Goal: Communication & Community: Answer question/provide support

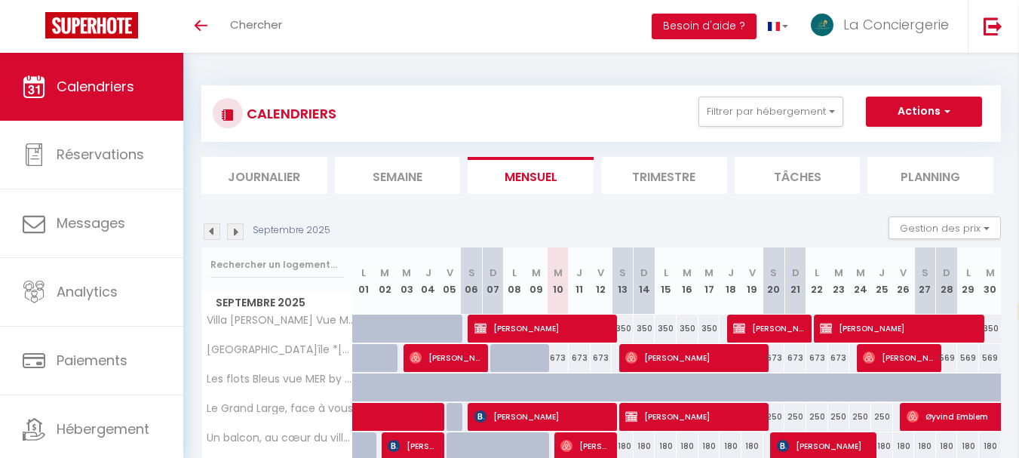
select select "fr"
click at [834, 112] on button "Filtrer par hébergement" at bounding box center [771, 112] width 145 height 30
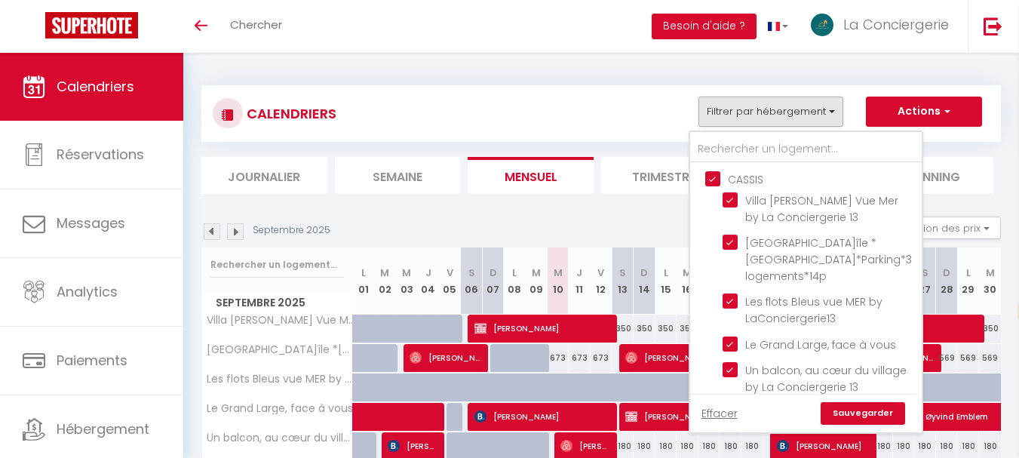
click at [235, 232] on img at bounding box center [235, 231] width 17 height 17
click at [234, 232] on img at bounding box center [235, 231] width 17 height 17
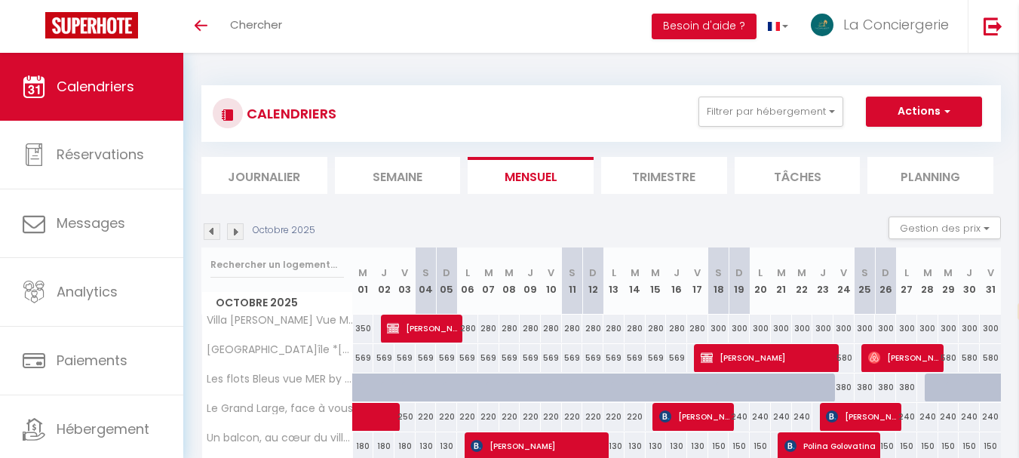
click at [236, 232] on img at bounding box center [235, 231] width 17 height 17
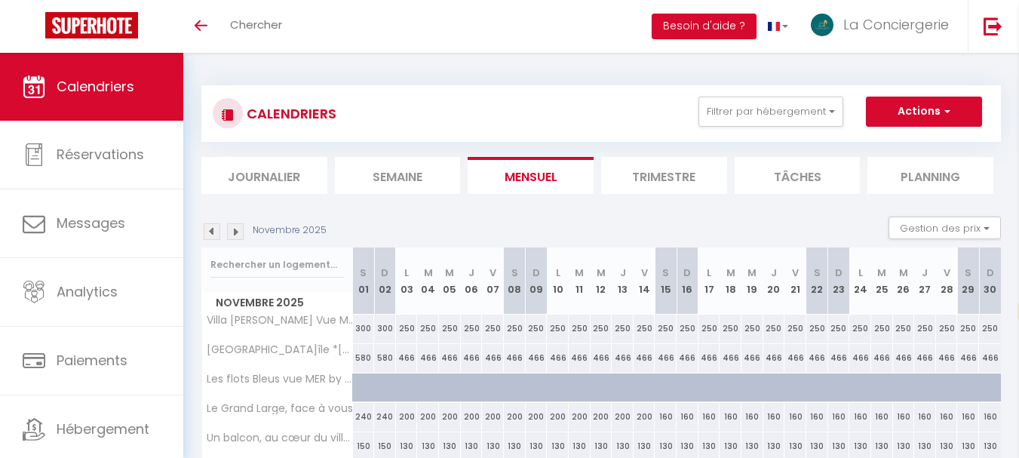
click at [236, 231] on img at bounding box center [235, 231] width 17 height 17
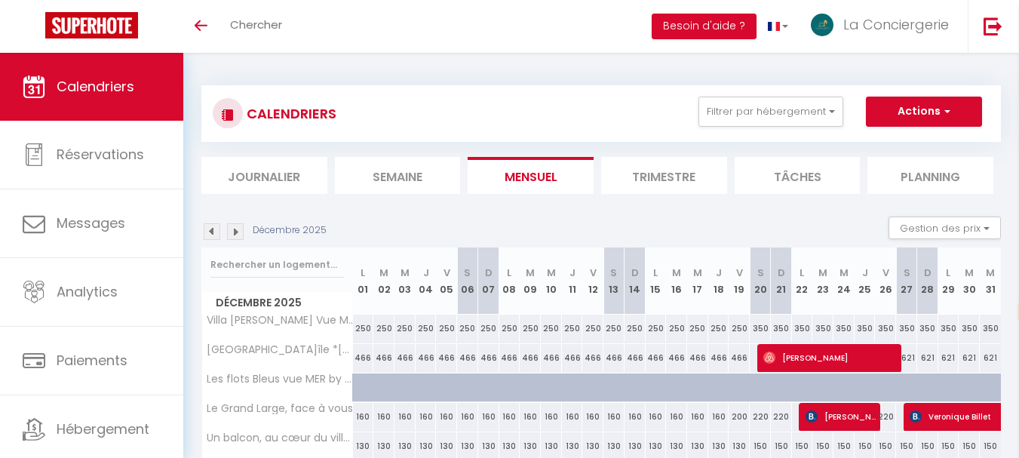
click at [236, 231] on img at bounding box center [235, 231] width 17 height 17
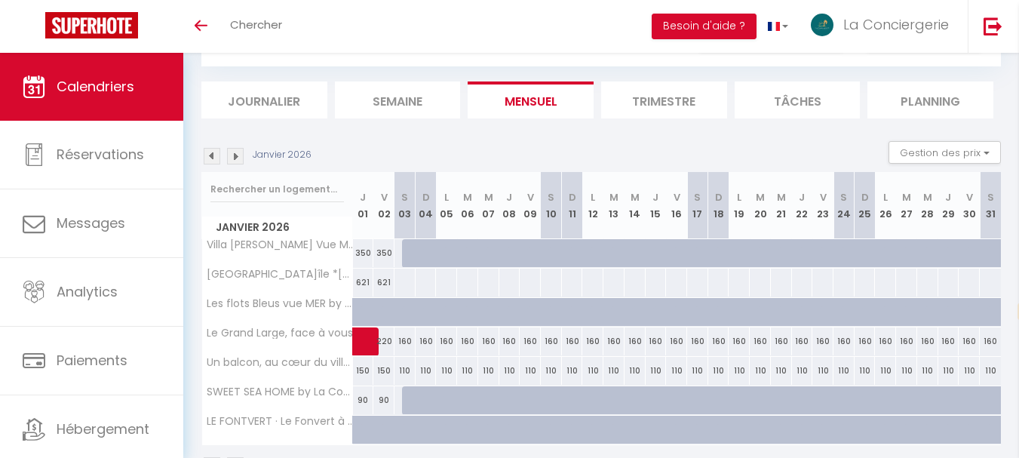
scroll to position [125, 0]
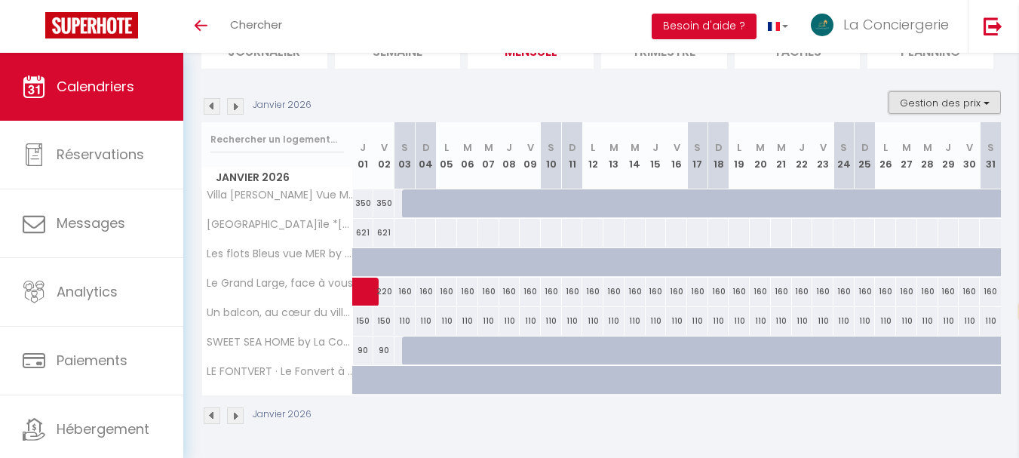
click at [984, 105] on button "Gestion des prix" at bounding box center [945, 102] width 112 height 23
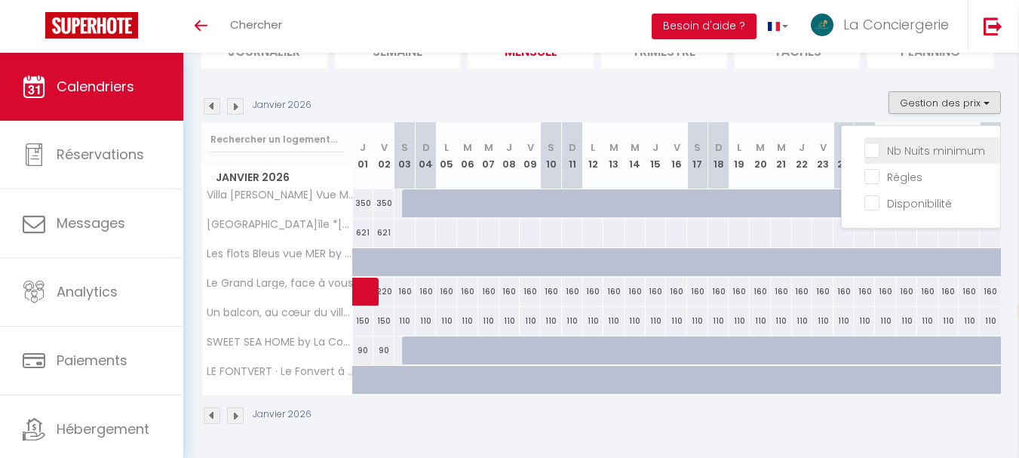
click at [875, 152] on input "Nb Nuits minimum" at bounding box center [933, 149] width 136 height 15
checkbox input "true"
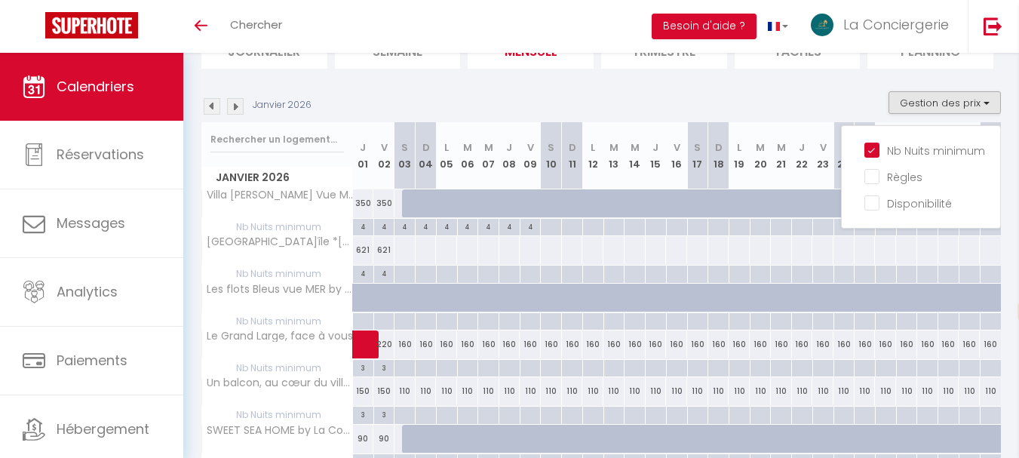
click at [404, 368] on div at bounding box center [404, 368] width 21 height 17
type input "[DATE]"
type input "Dim 04 Janvier 2026"
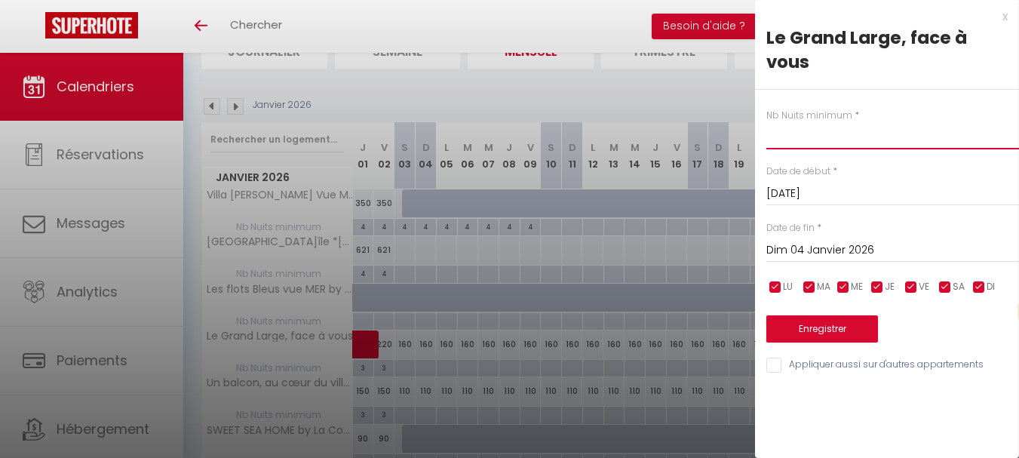
click at [819, 137] on input "text" at bounding box center [893, 135] width 253 height 27
type input "3"
click at [834, 245] on input "Dim 04 Janvier 2026" at bounding box center [893, 251] width 253 height 20
click at [825, 246] on input "Dim 04 Janvier 2026" at bounding box center [893, 251] width 253 height 20
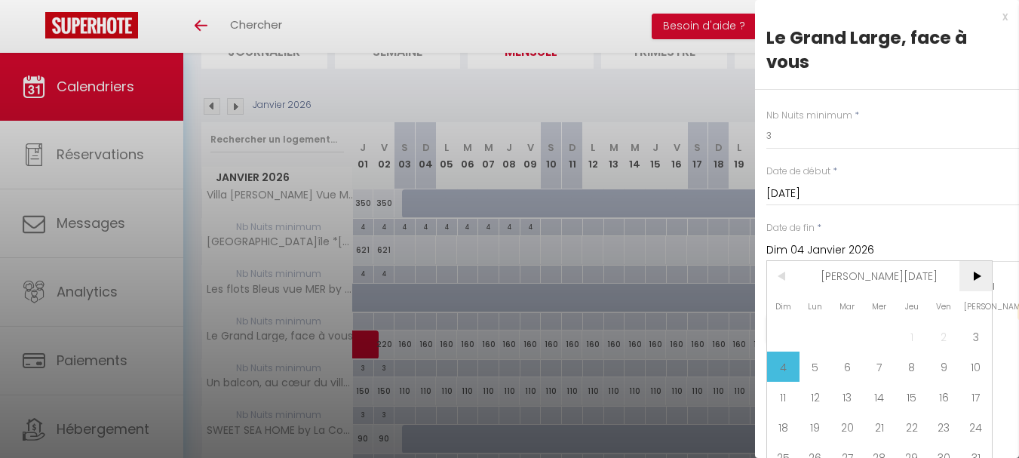
click at [975, 275] on span ">" at bounding box center [976, 276] width 32 height 30
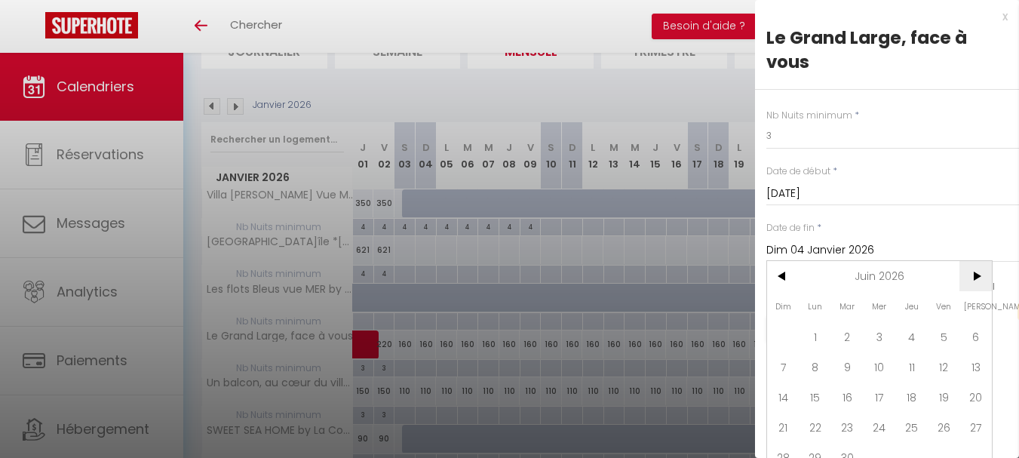
click at [975, 275] on span ">" at bounding box center [976, 276] width 32 height 30
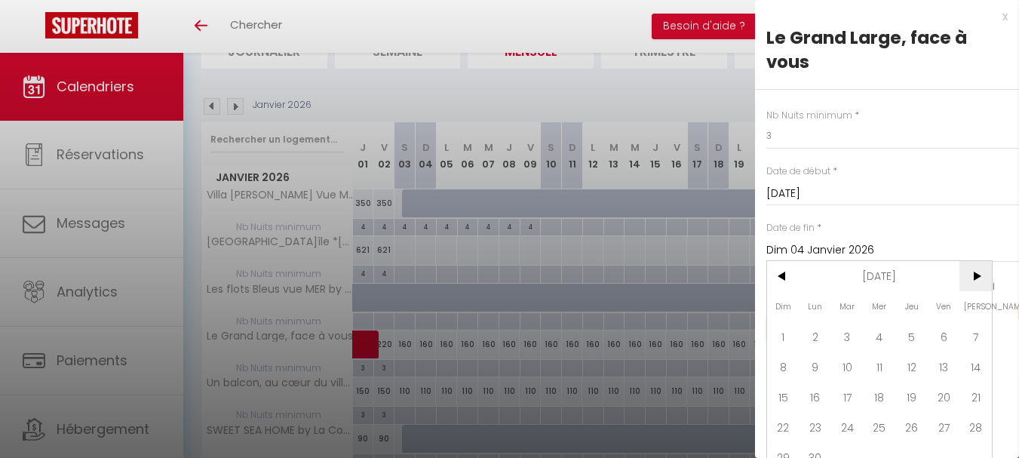
click at [975, 275] on span ">" at bounding box center [976, 276] width 32 height 30
click at [977, 394] on span "20" at bounding box center [976, 397] width 32 height 30
type input "[DATE]"
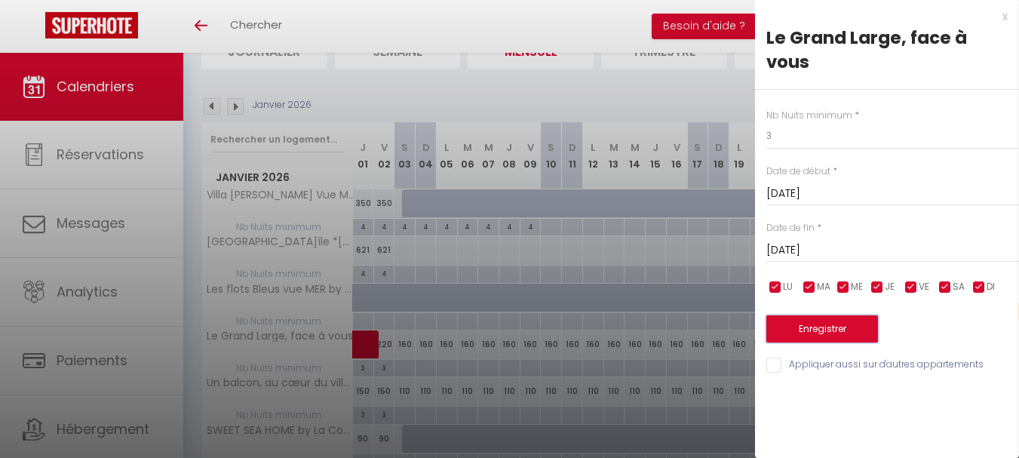
click at [825, 330] on button "Enregistrer" at bounding box center [823, 328] width 112 height 27
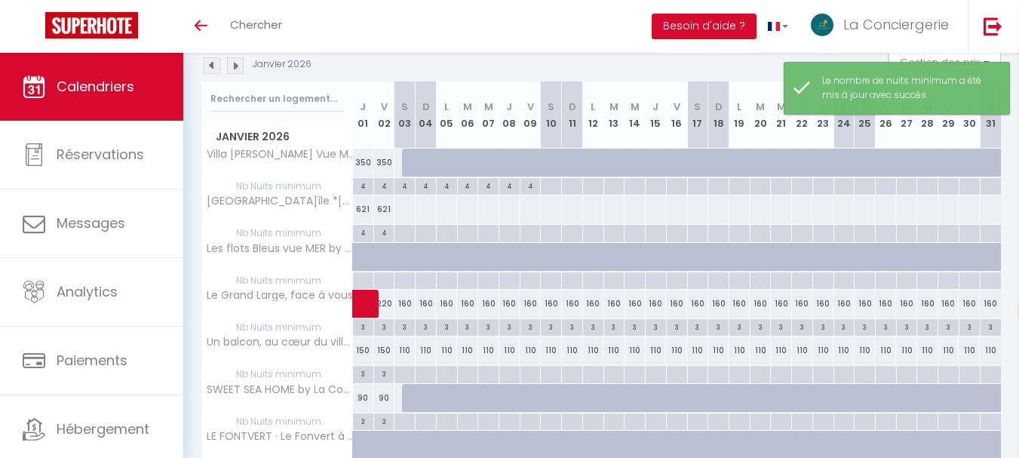
scroll to position [201, 0]
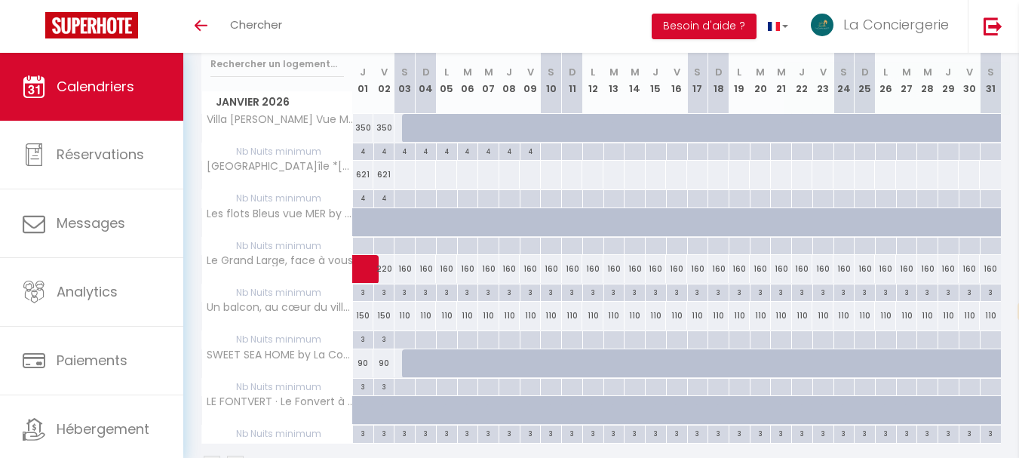
click at [400, 341] on div at bounding box center [404, 339] width 21 height 17
click at [0, 0] on div at bounding box center [0, 0] width 0 height 0
click at [404, 339] on div at bounding box center [404, 339] width 21 height 17
type input "[DATE]"
type input "Dim 04 Janvier 2026"
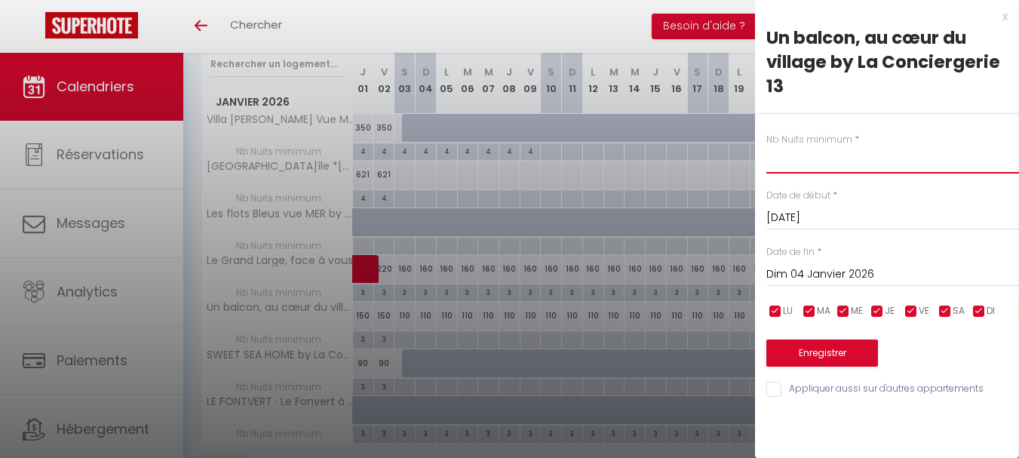
click at [825, 157] on input "text" at bounding box center [893, 159] width 253 height 27
type input "3"
click at [846, 273] on input "Dim 04 Janvier 2026" at bounding box center [893, 275] width 253 height 20
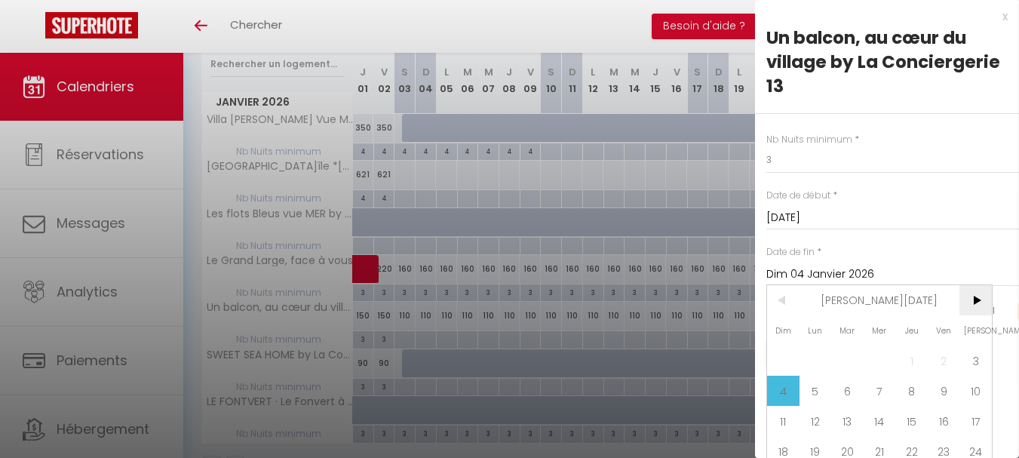
click at [982, 301] on span ">" at bounding box center [976, 300] width 32 height 30
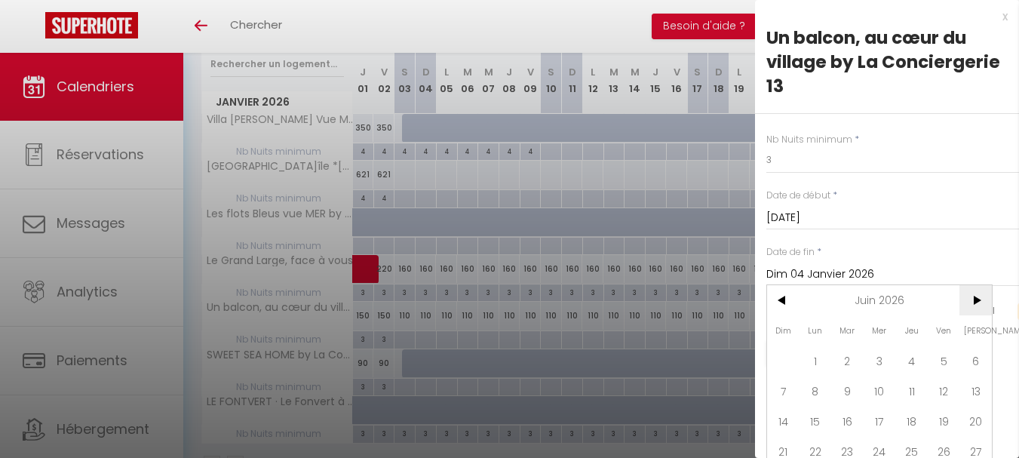
click at [982, 301] on span ">" at bounding box center [976, 300] width 32 height 30
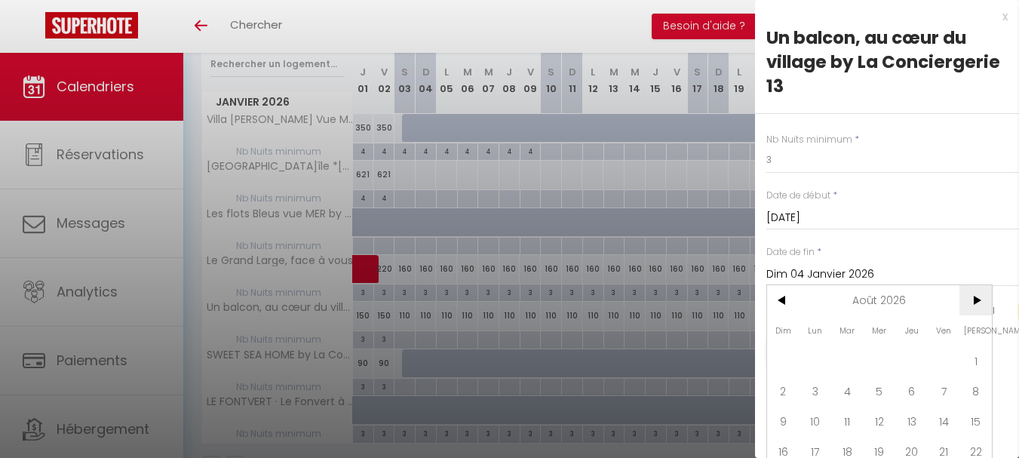
click at [982, 301] on span ">" at bounding box center [976, 300] width 32 height 30
click at [977, 300] on span ">" at bounding box center [976, 300] width 32 height 30
click at [978, 298] on span ">" at bounding box center [976, 300] width 32 height 30
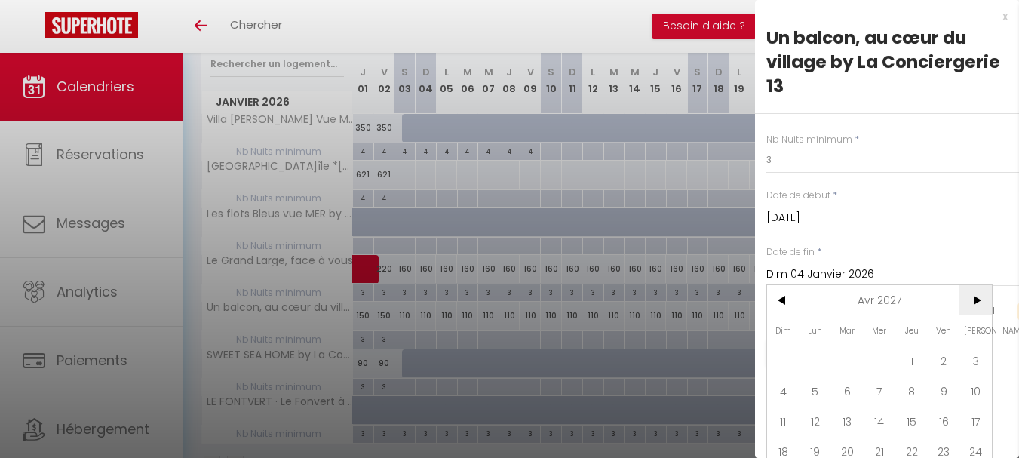
click at [979, 297] on span ">" at bounding box center [976, 300] width 32 height 30
click at [980, 388] on span "10" at bounding box center [976, 391] width 32 height 30
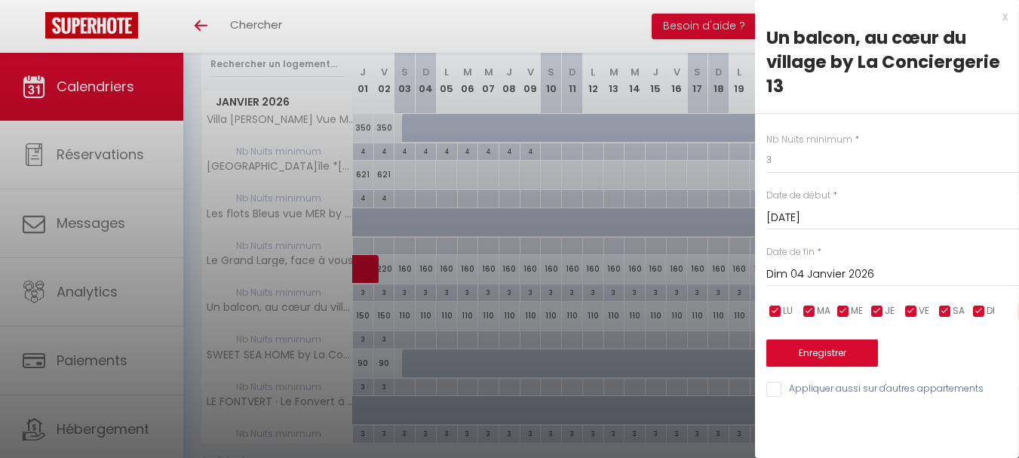
type input "[DATE]"
click at [843, 349] on button "Enregistrer" at bounding box center [823, 353] width 112 height 27
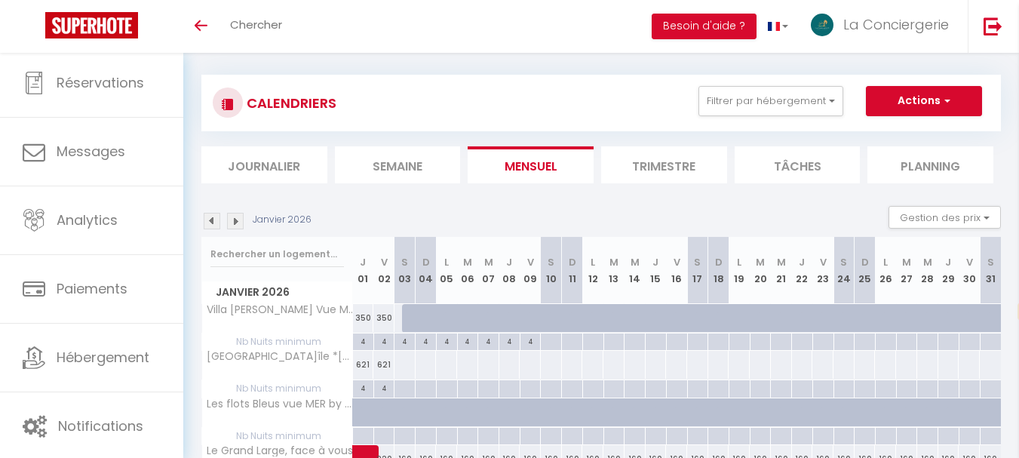
scroll to position [0, 0]
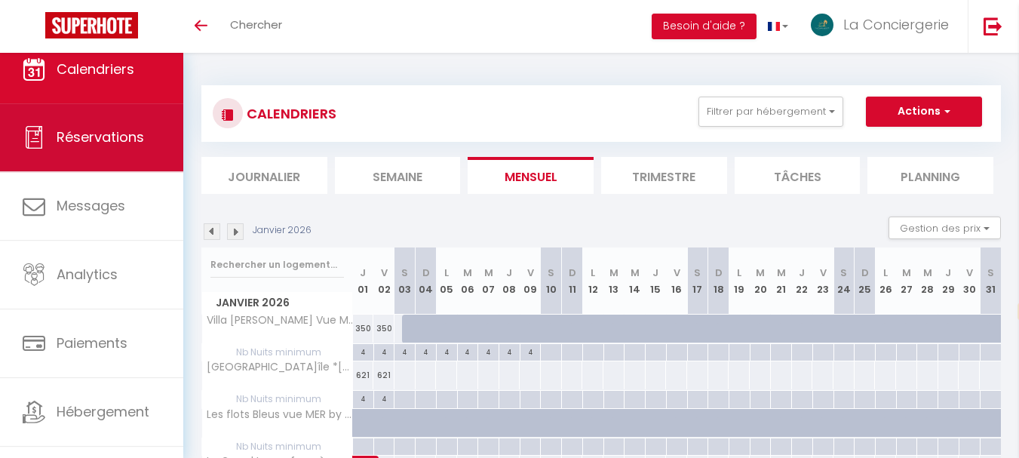
click at [115, 137] on span "Réservations" at bounding box center [101, 137] width 88 height 19
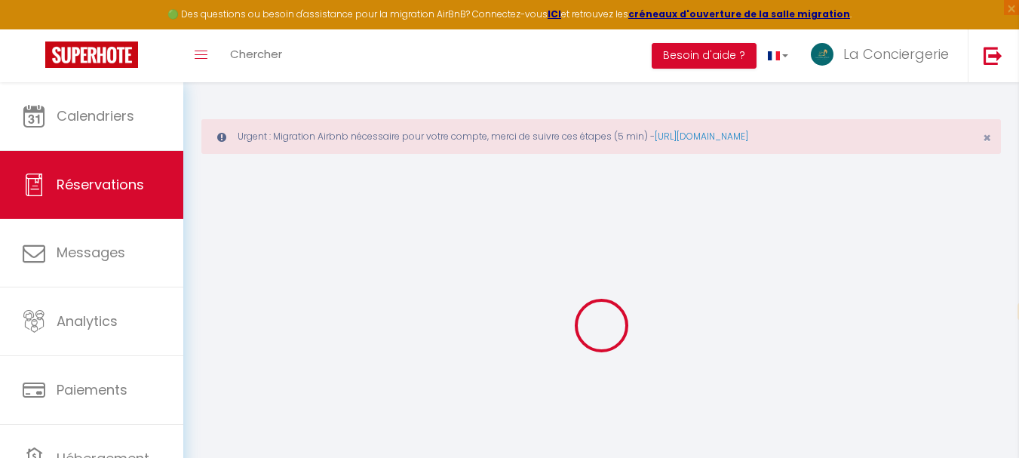
select select "confirmed"
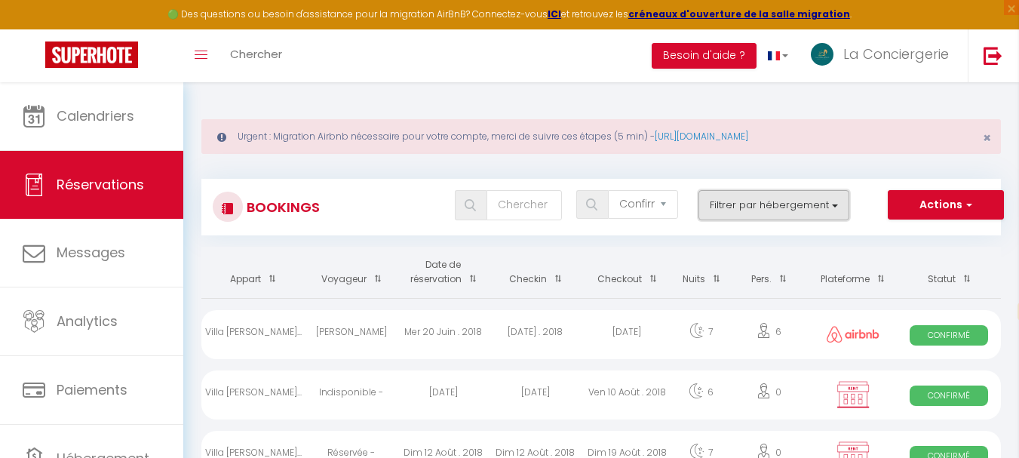
click at [838, 208] on button "Filtrer par hébergement" at bounding box center [774, 205] width 151 height 30
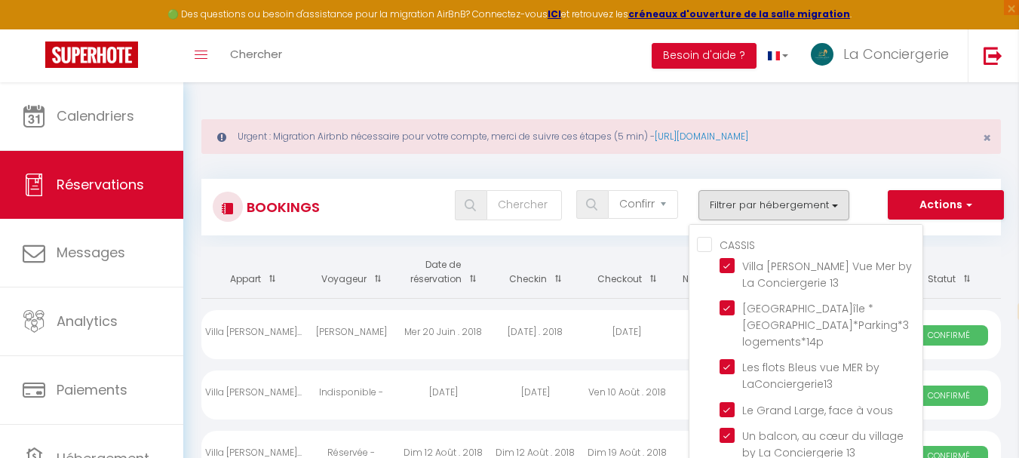
click at [710, 247] on input "CASSIS" at bounding box center [810, 243] width 226 height 15
checkbox input "true"
checkbox input "false"
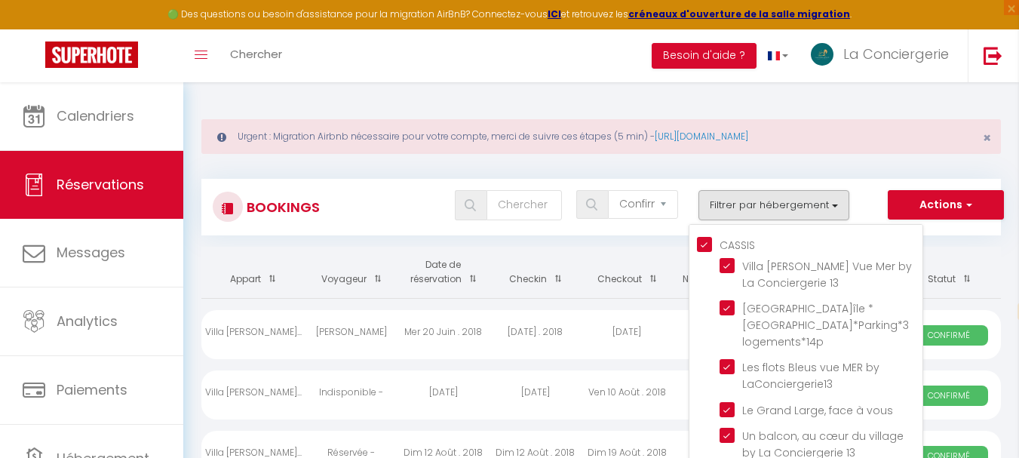
checkbox input "false"
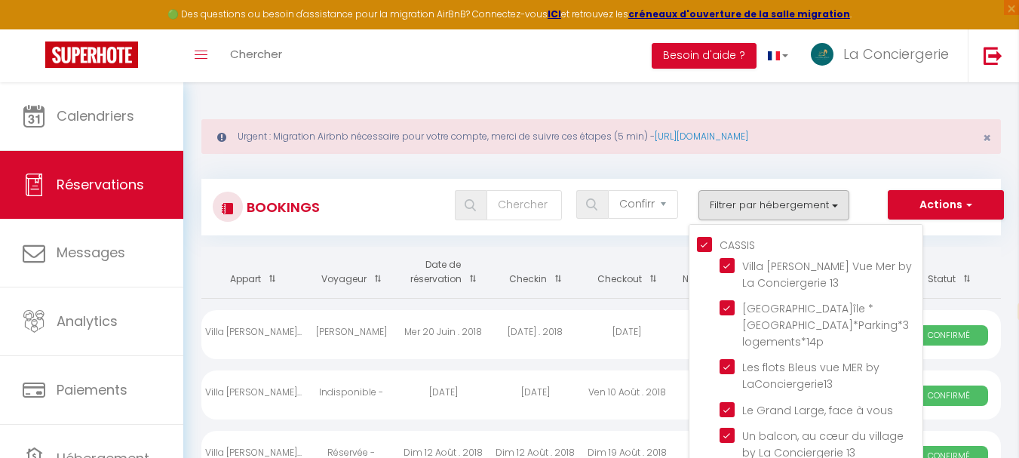
checkbox input "false"
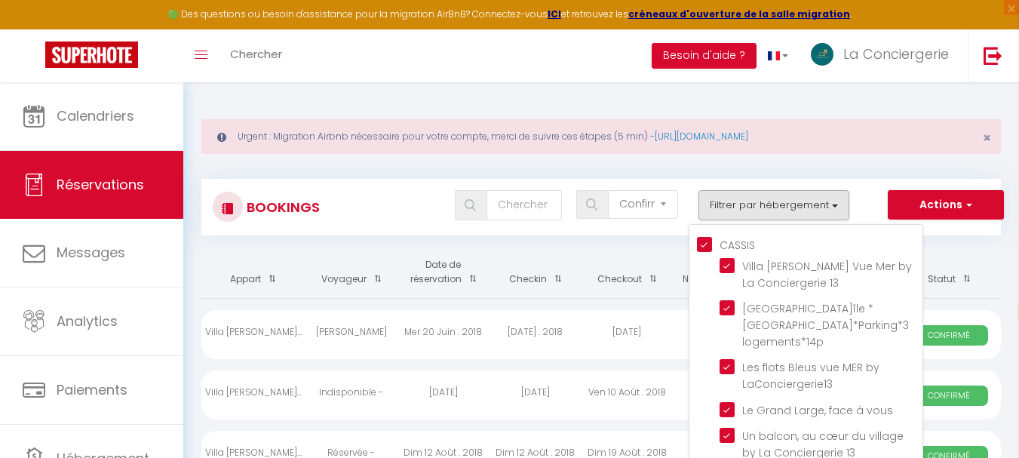
checkbox input "false"
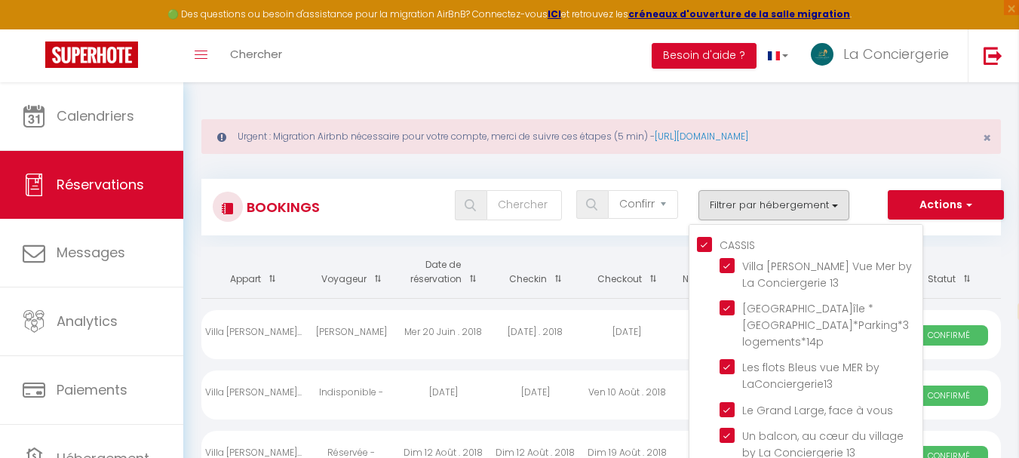
checkbox input "false"
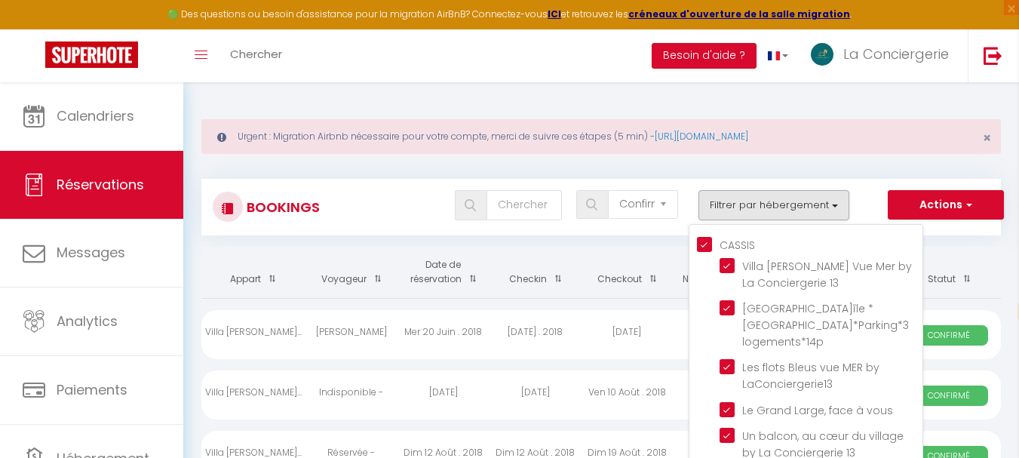
checkbox input "false"
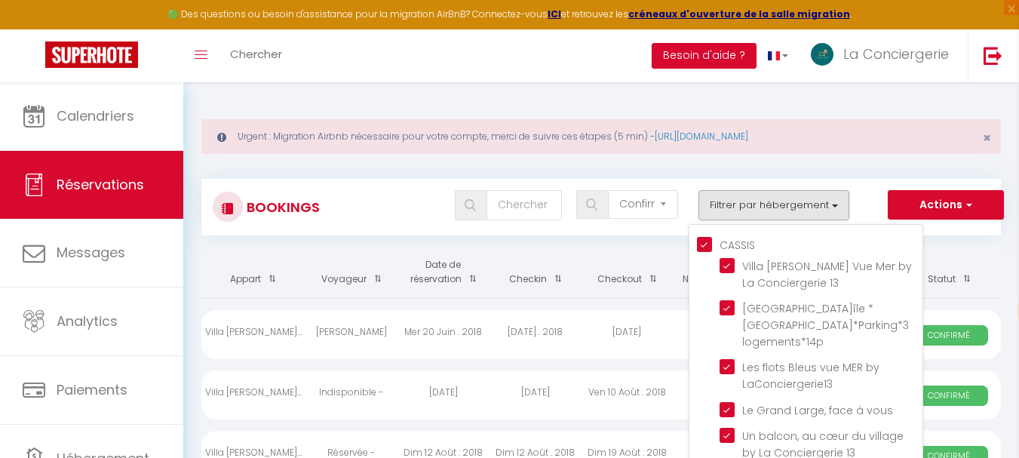
checkbox input "false"
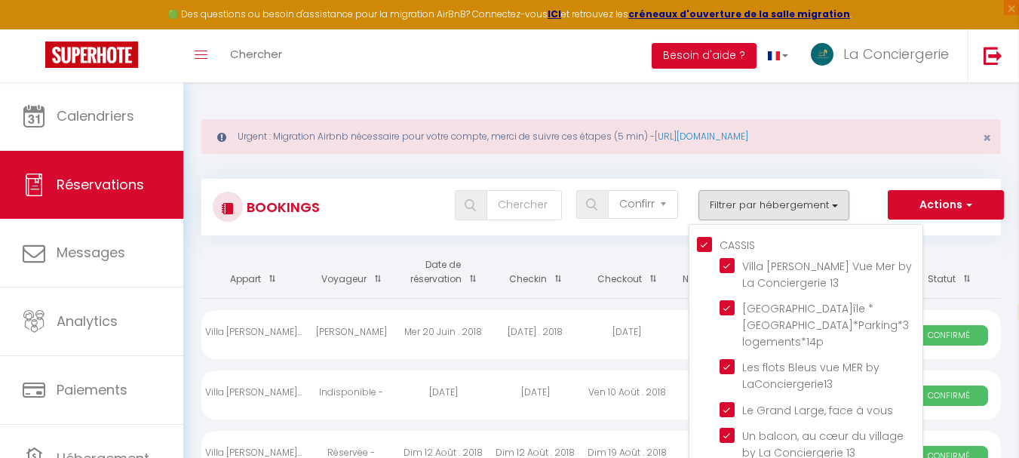
checkbox input "false"
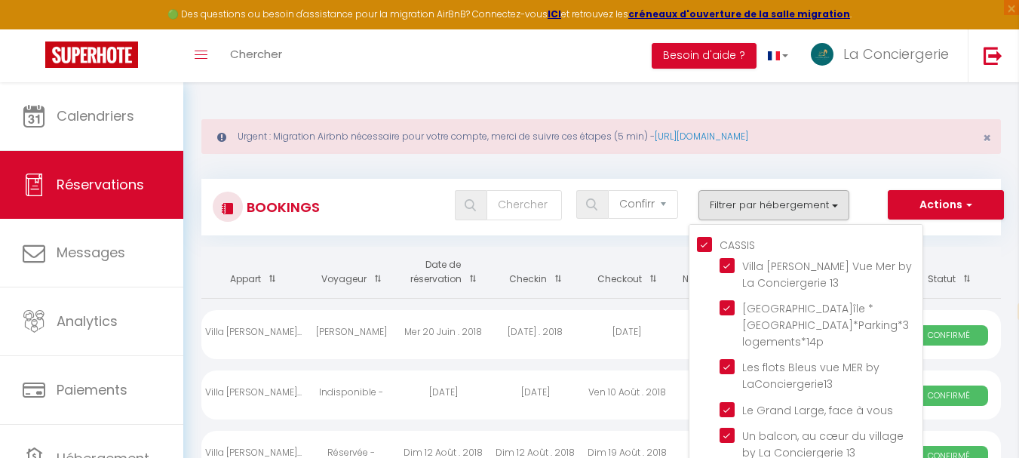
checkbox input "false"
click at [710, 247] on input "CASSIS" at bounding box center [810, 243] width 226 height 15
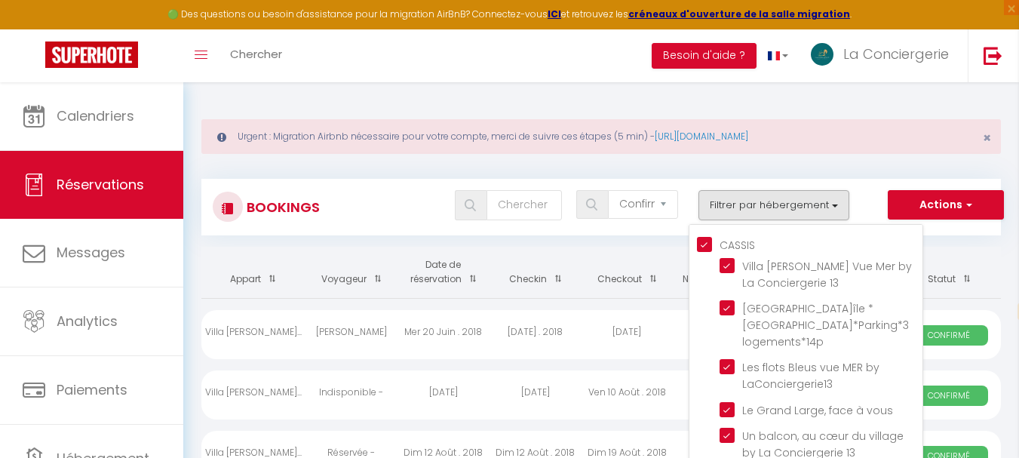
checkbox input "false"
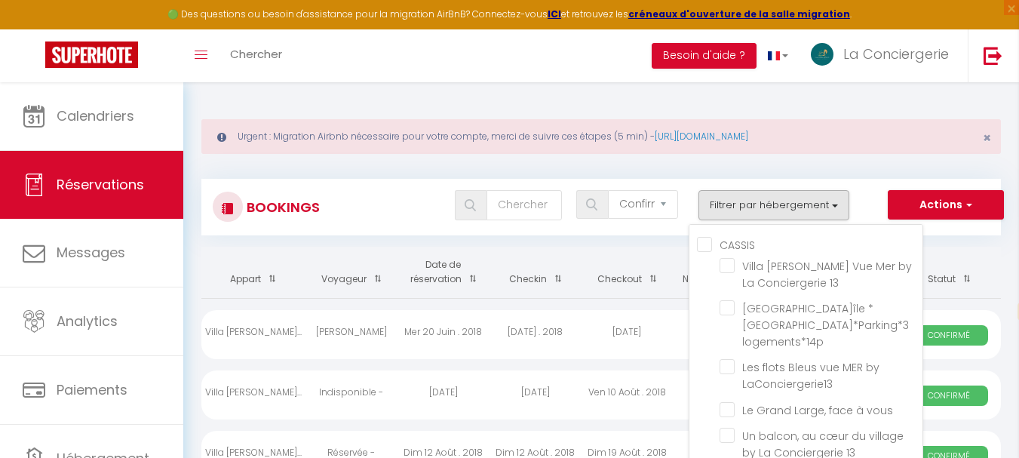
checkbox input "false"
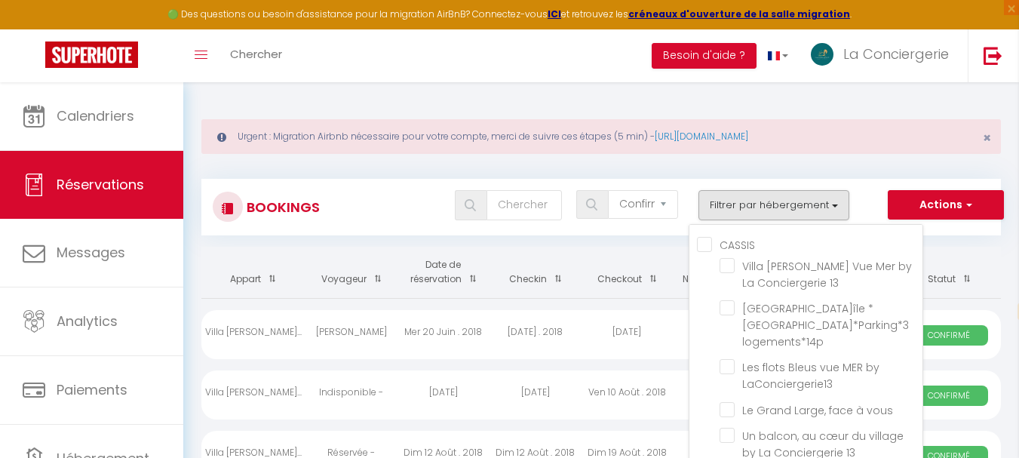
checkbox input "false"
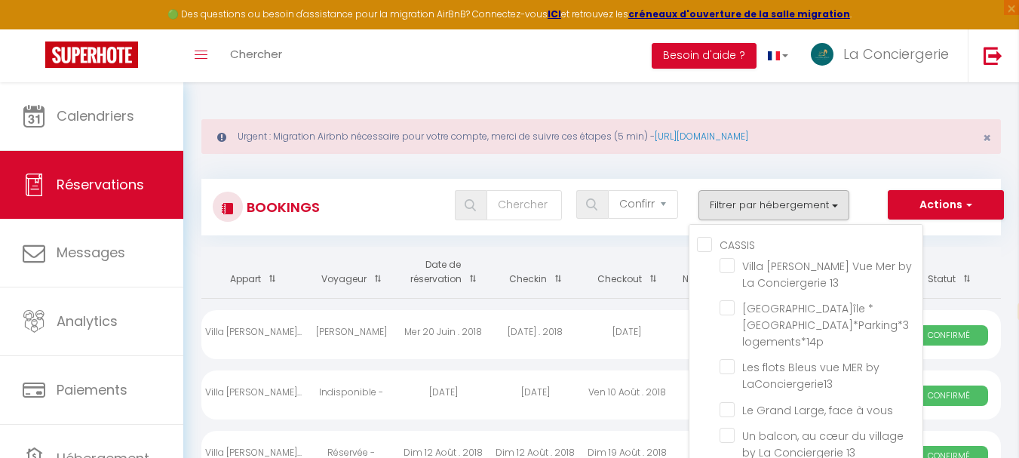
checkbox input "false"
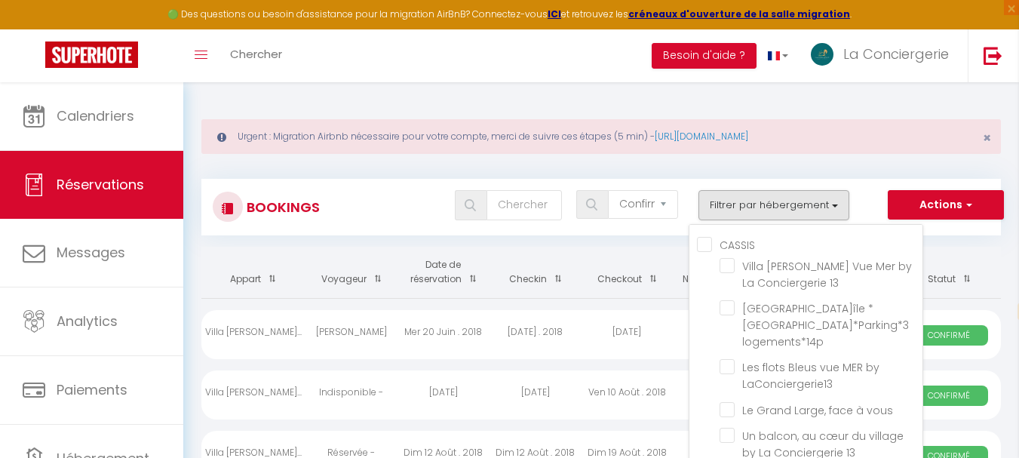
checkbox input "false"
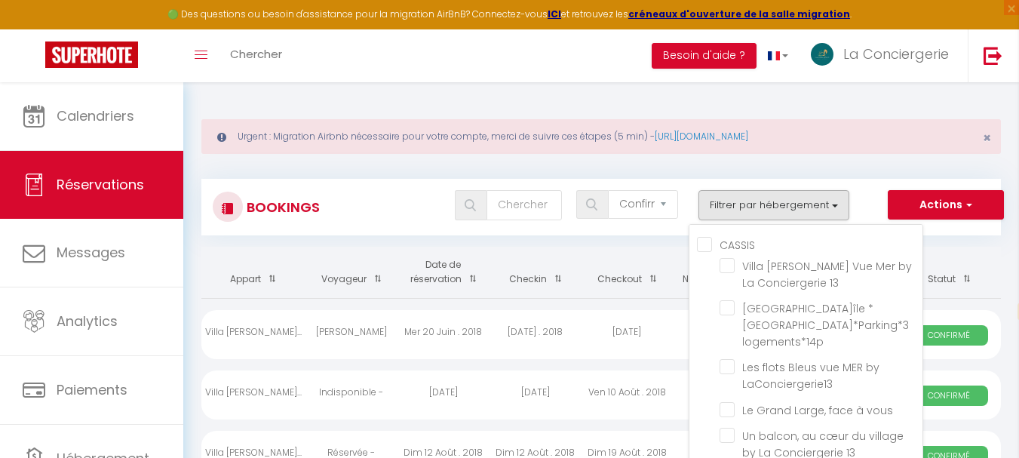
checkbox input "false"
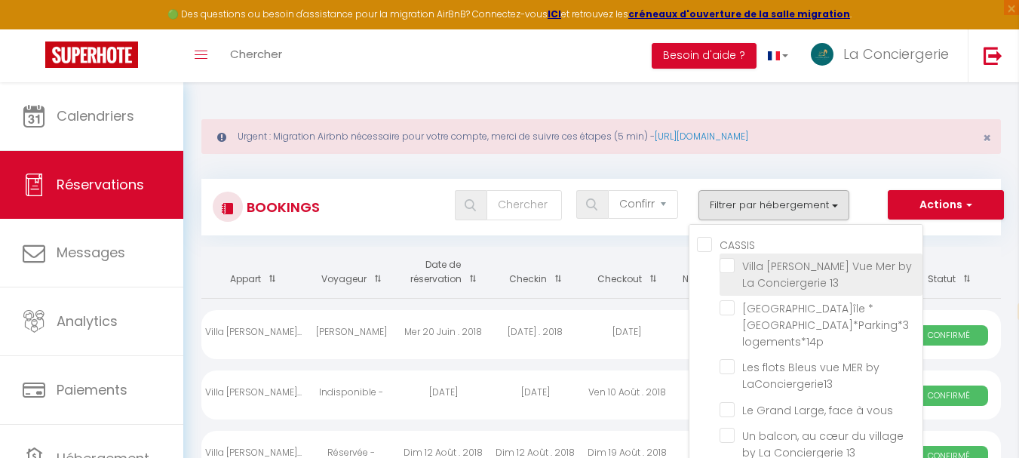
checkbox input "false"
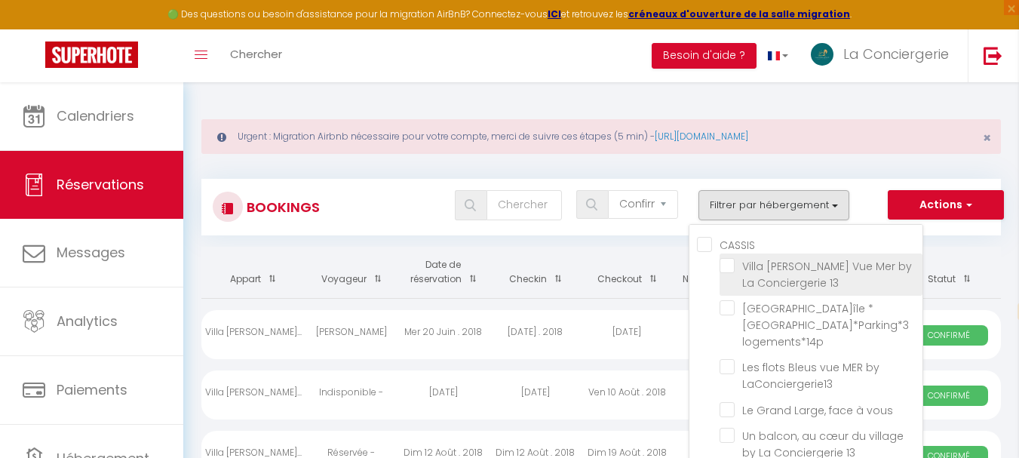
checkbox input "false"
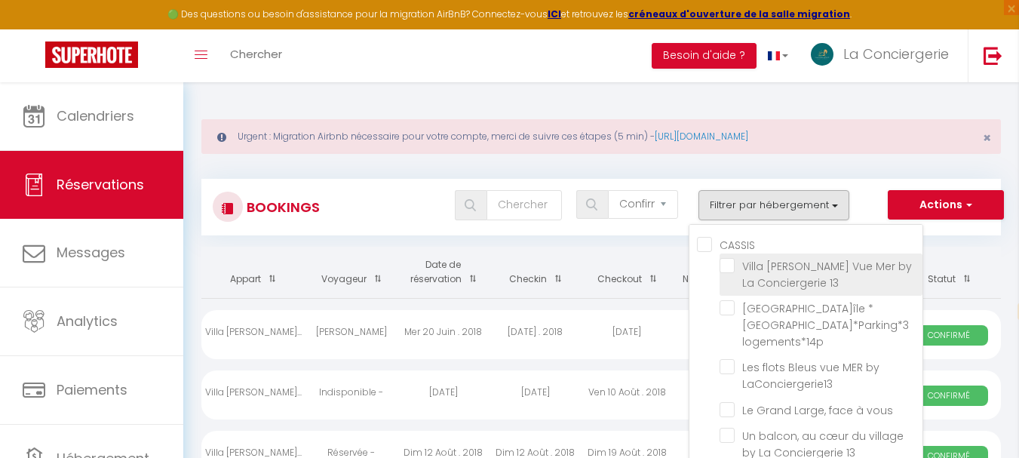
checkbox input "false"
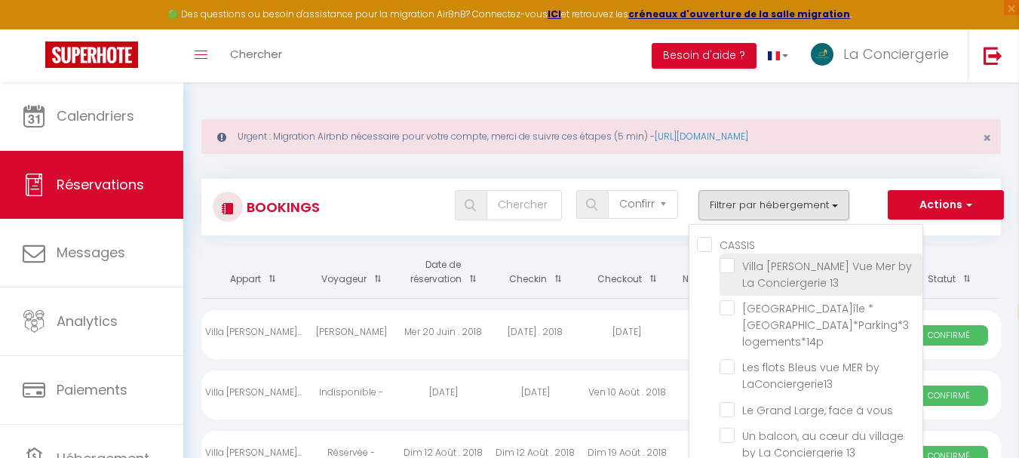
checkbox input "false"
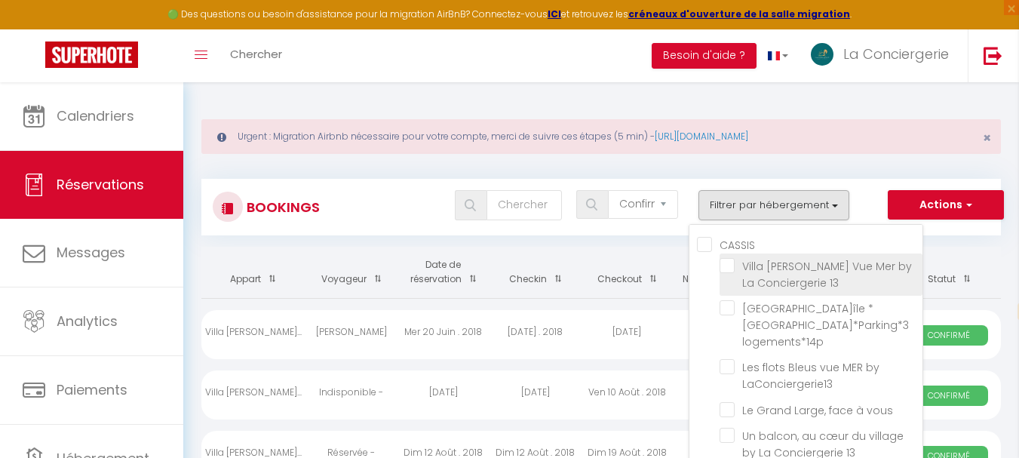
checkbox input "false"
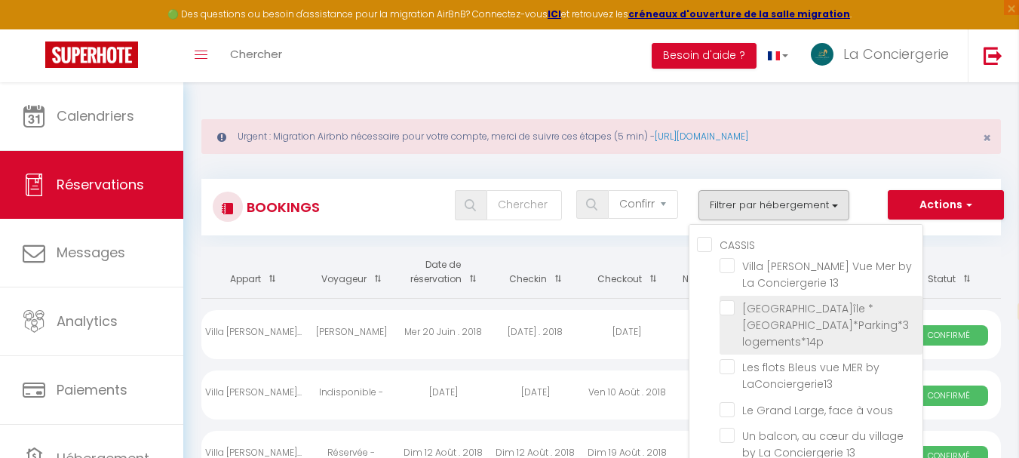
scroll to position [75, 0]
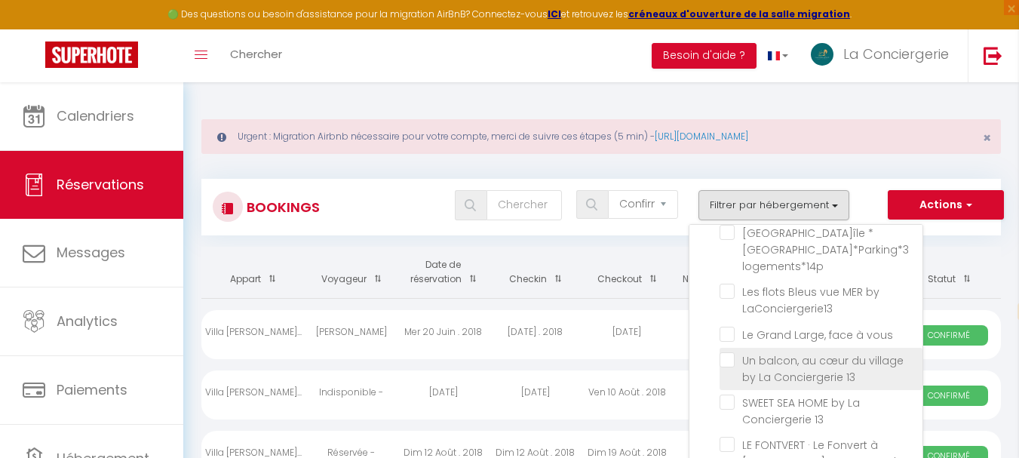
click at [730, 352] on input "Un balcon, au cœur du village by La Conciergerie 13" at bounding box center [821, 359] width 203 height 15
checkbox input "true"
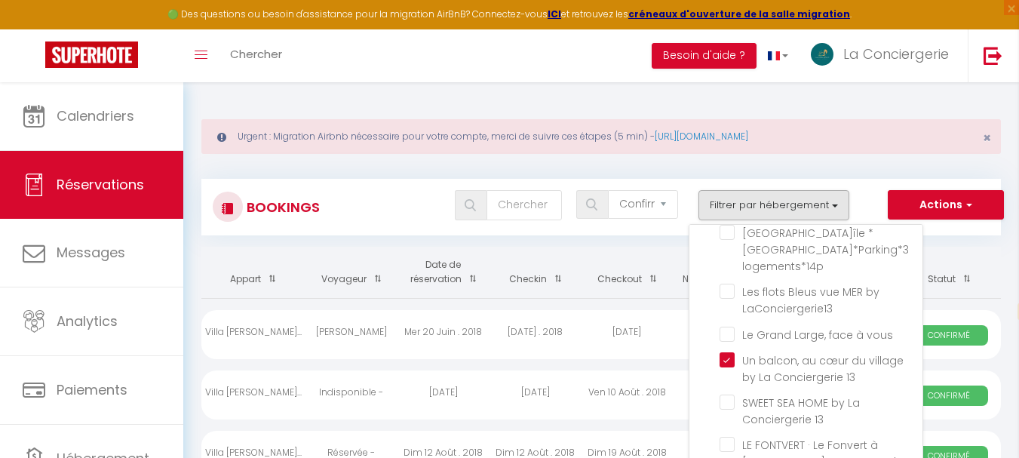
click at [847, 167] on div "Bookings Tous les statuts Annulé Confirmé Non Confirmé Tout sauf annulé No Show…" at bounding box center [601, 199] width 800 height 71
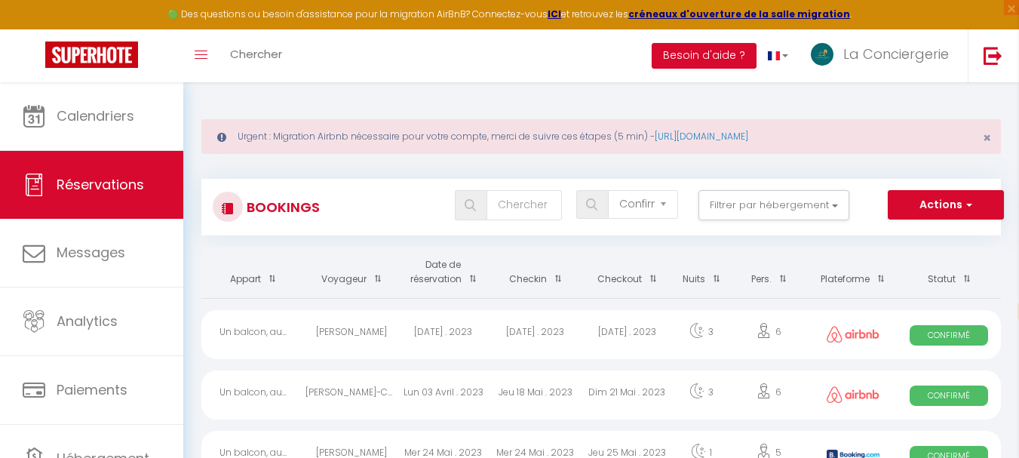
click at [440, 274] on th "Date de réservation" at bounding box center [444, 272] width 92 height 51
click at [519, 336] on div "Lun 08 Juin . 2026" at bounding box center [536, 334] width 92 height 49
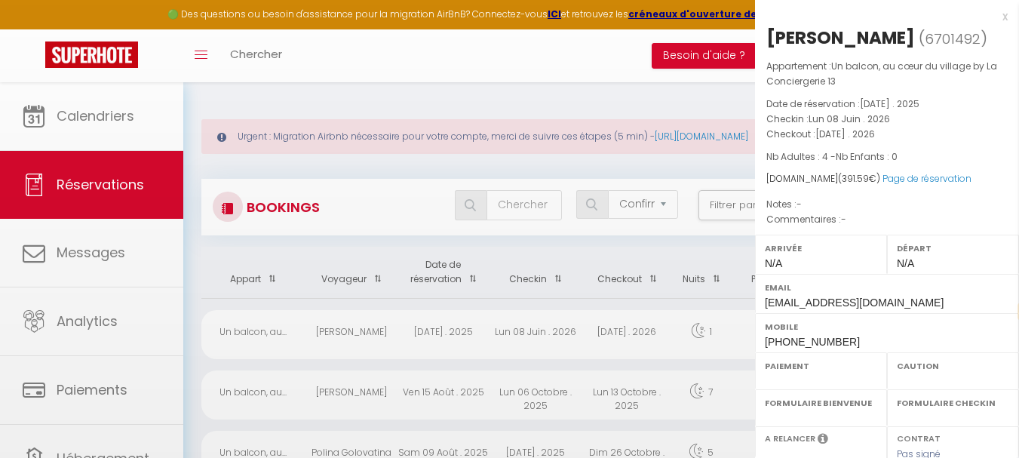
select select "OK"
select select "0"
select select "1"
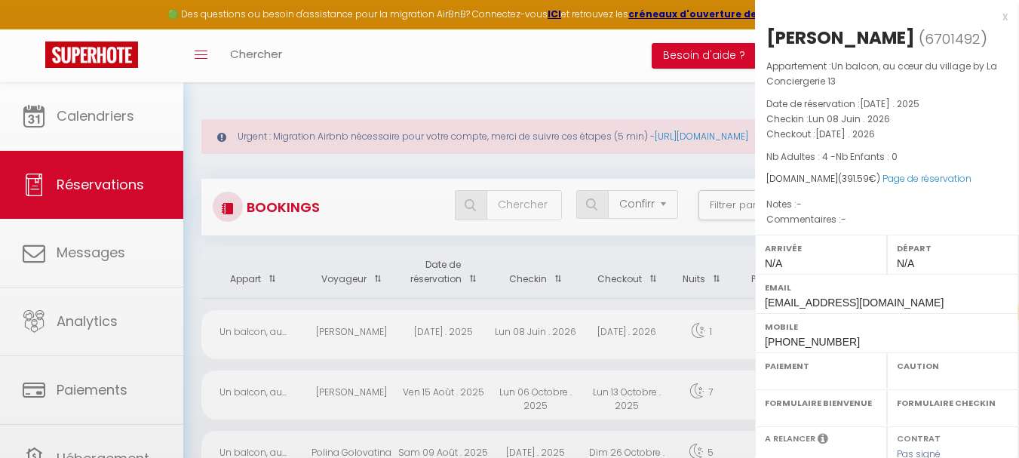
select select
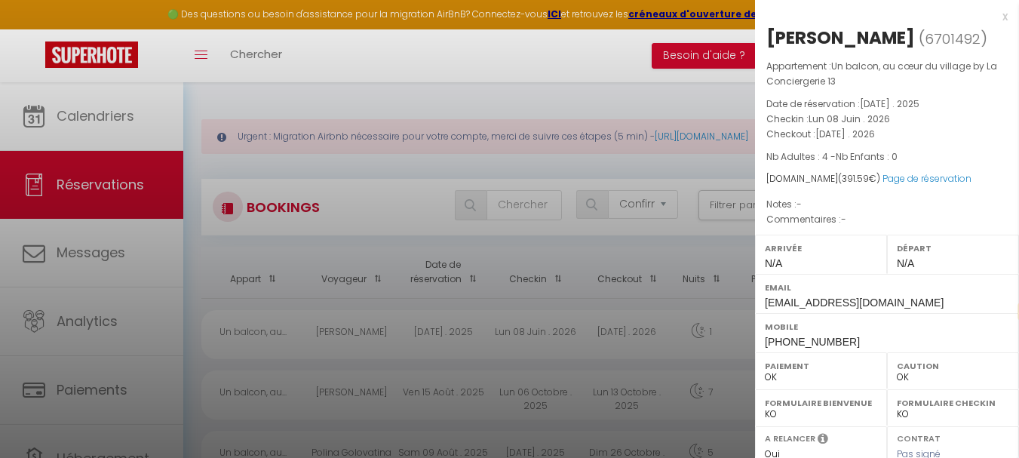
select select "12350"
select select "9670"
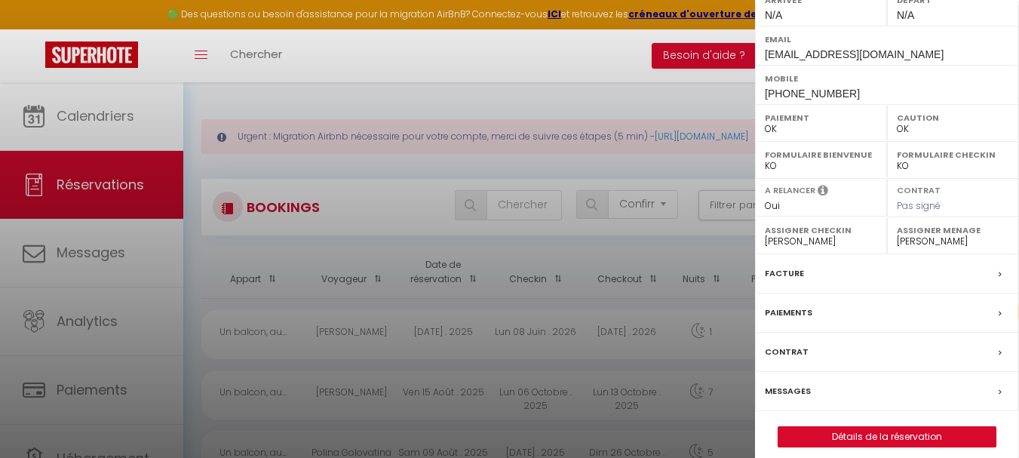
scroll to position [260, 0]
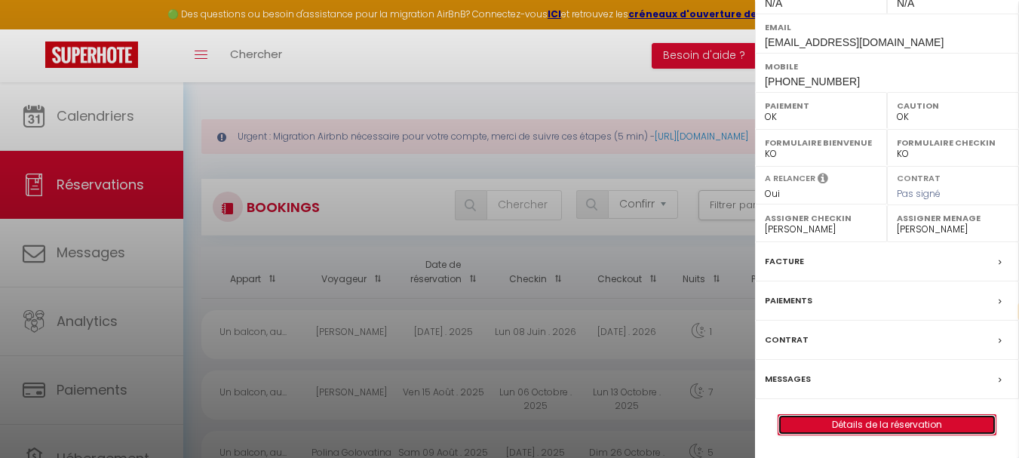
click at [874, 421] on link "Détails de la réservation" at bounding box center [887, 425] width 217 height 20
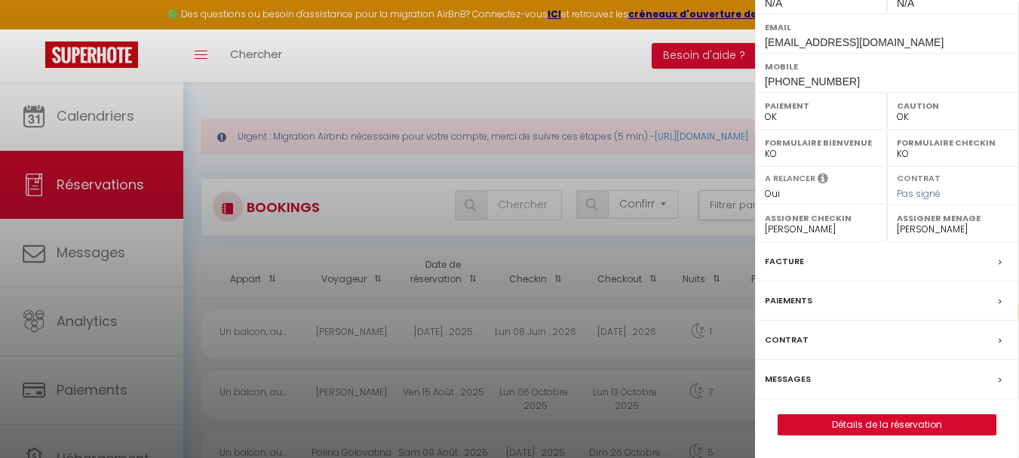
click at [874, 166] on div "Formulaire Bienvenue OK KO" at bounding box center [821, 147] width 132 height 37
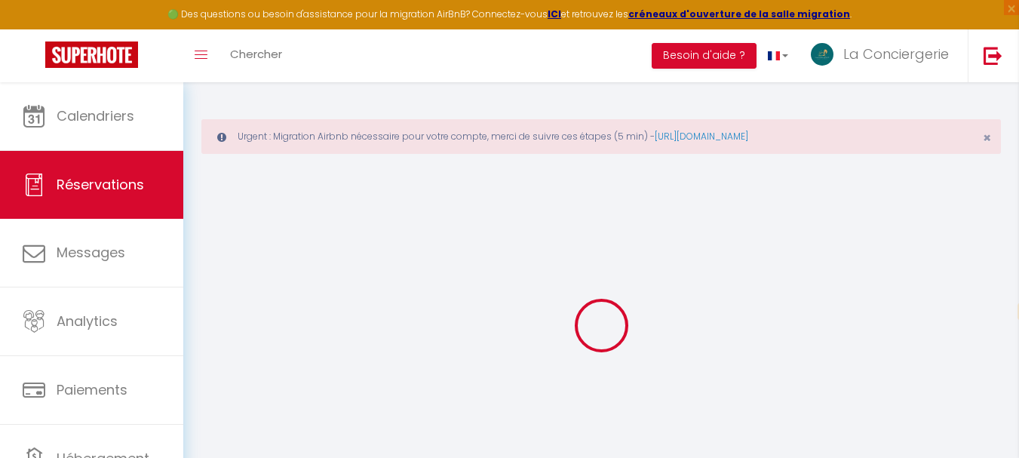
select select
checkbox input "false"
select select
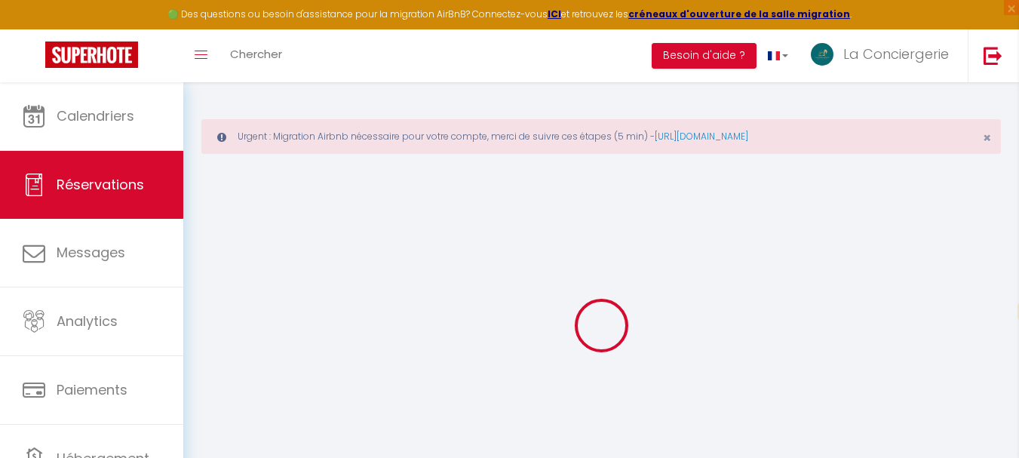
select select
checkbox input "false"
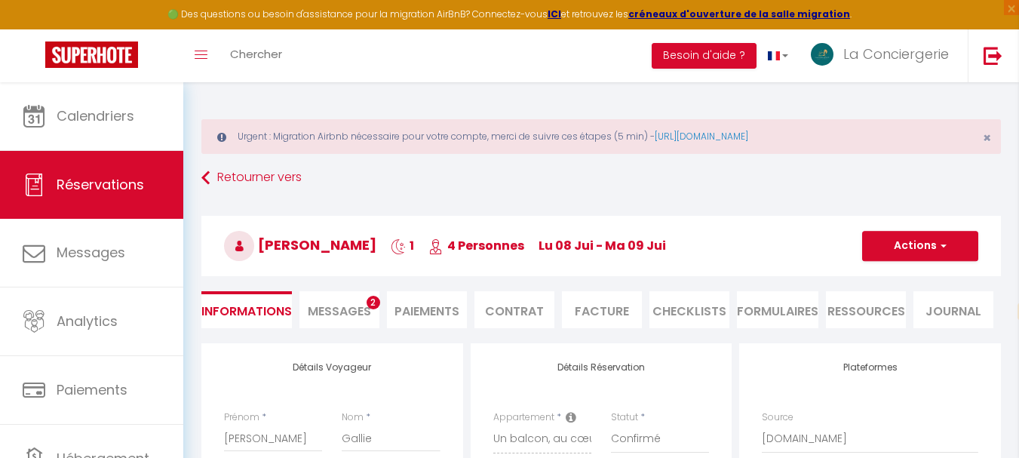
select select
type input "100"
type input "19.59"
select select
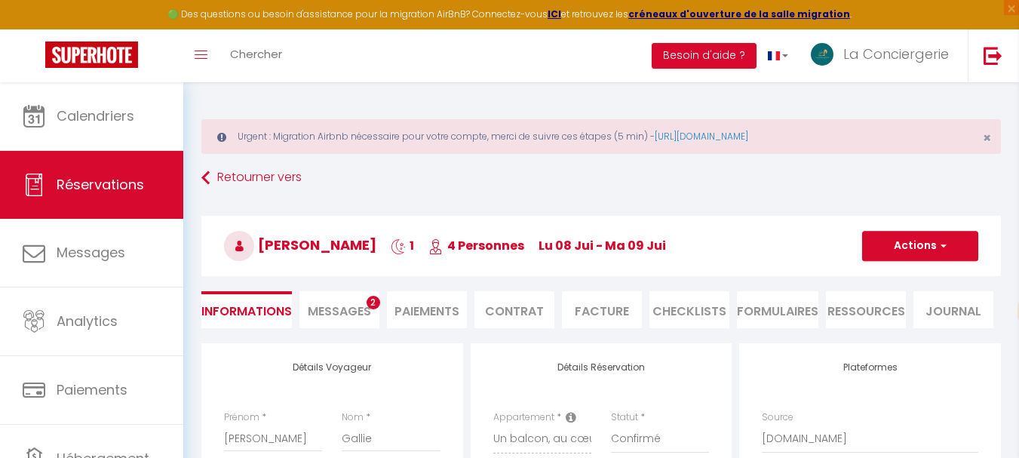
checkbox input "false"
select select
checkbox input "false"
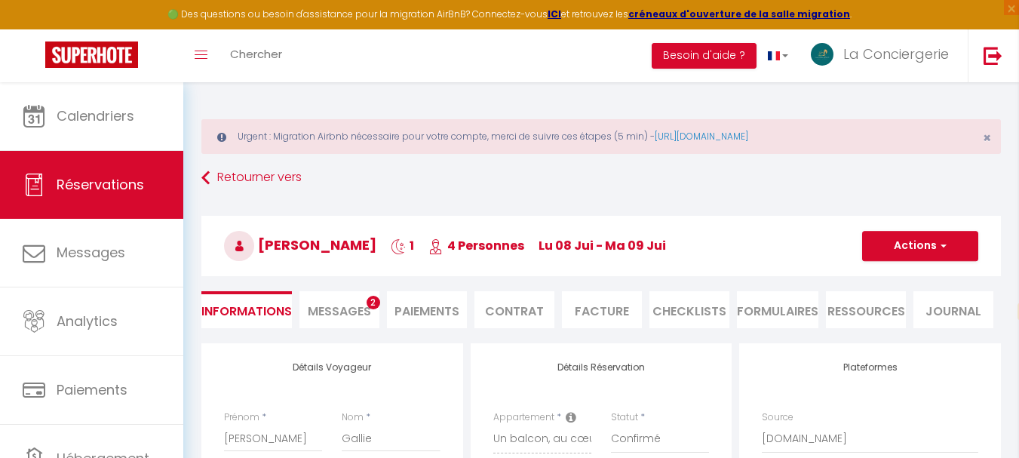
click at [343, 306] on span "Messages" at bounding box center [339, 311] width 63 height 17
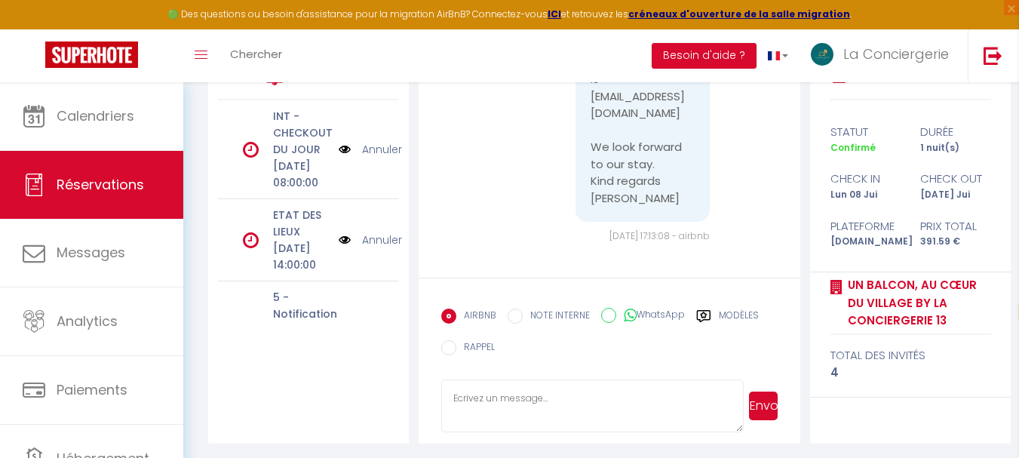
scroll to position [294, 0]
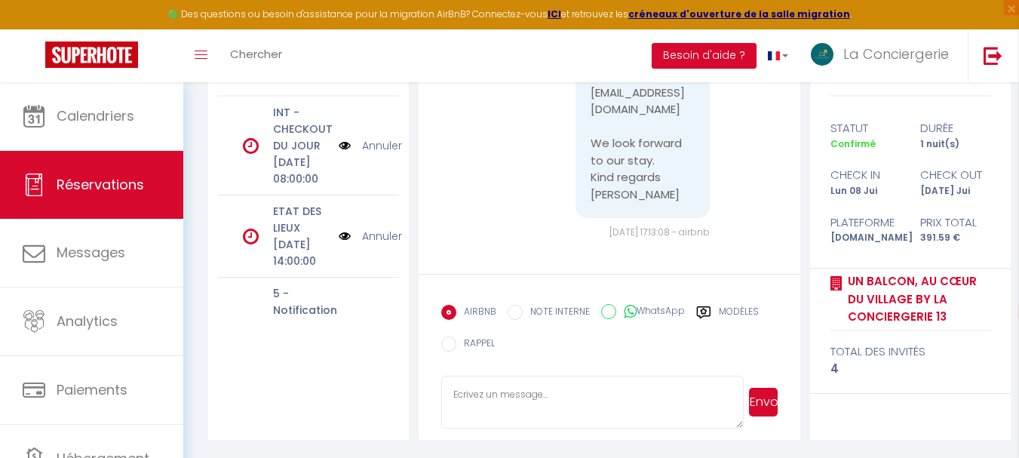
click at [504, 392] on textarea at bounding box center [592, 402] width 303 height 53
click at [460, 395] on textarea "bonsoir Claire" at bounding box center [592, 402] width 303 height 53
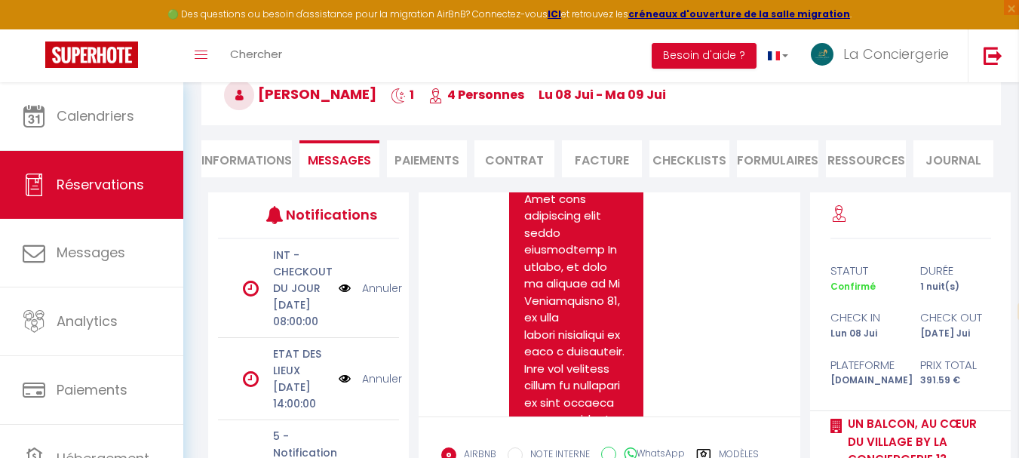
scroll to position [151, 0]
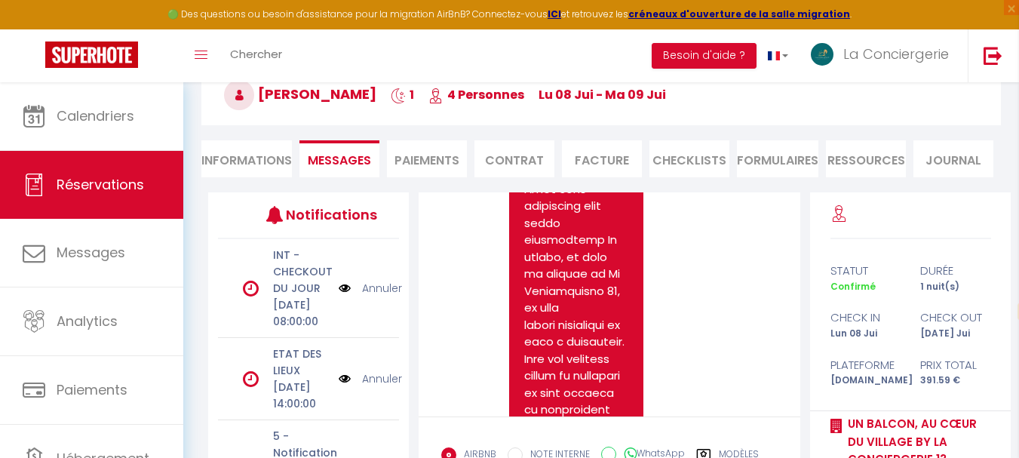
type textarea "Bonsoir [PERSON_NAME]"
click at [238, 162] on li "Informations" at bounding box center [246, 158] width 91 height 37
select select
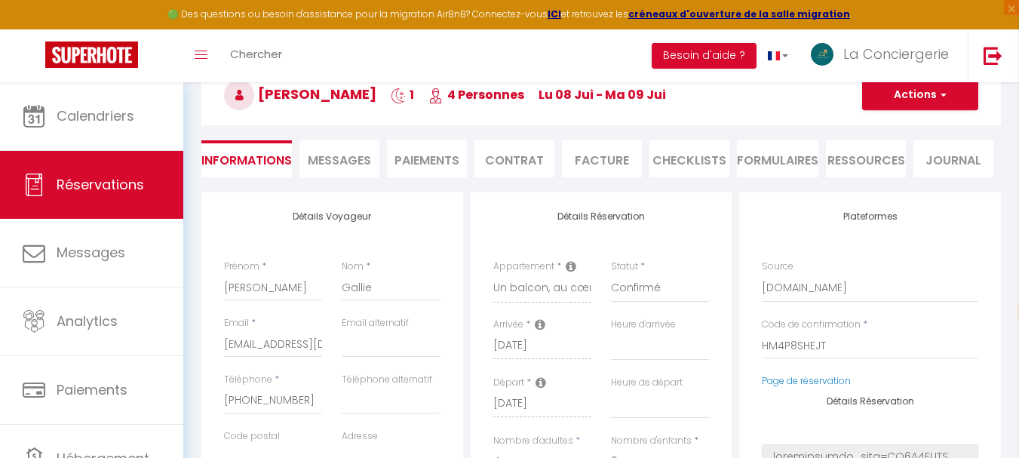
click at [352, 159] on span "Messages" at bounding box center [339, 160] width 63 height 17
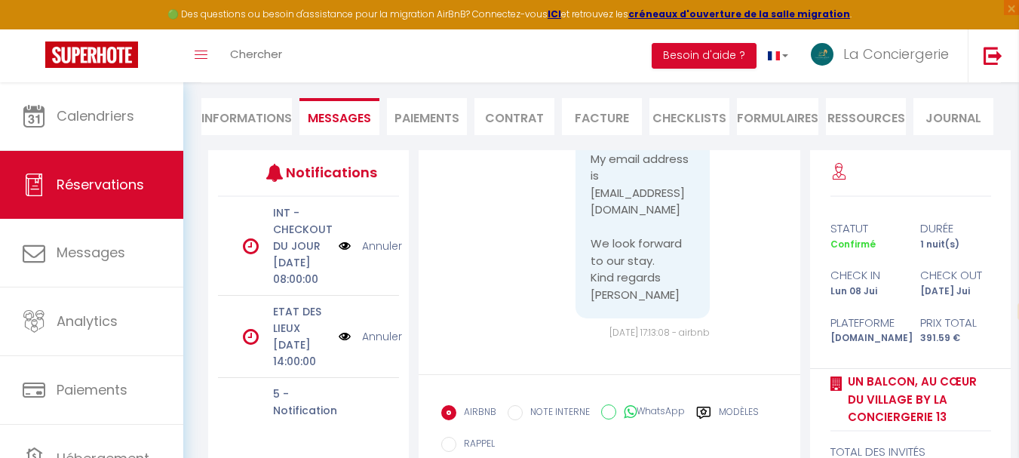
scroll to position [226, 0]
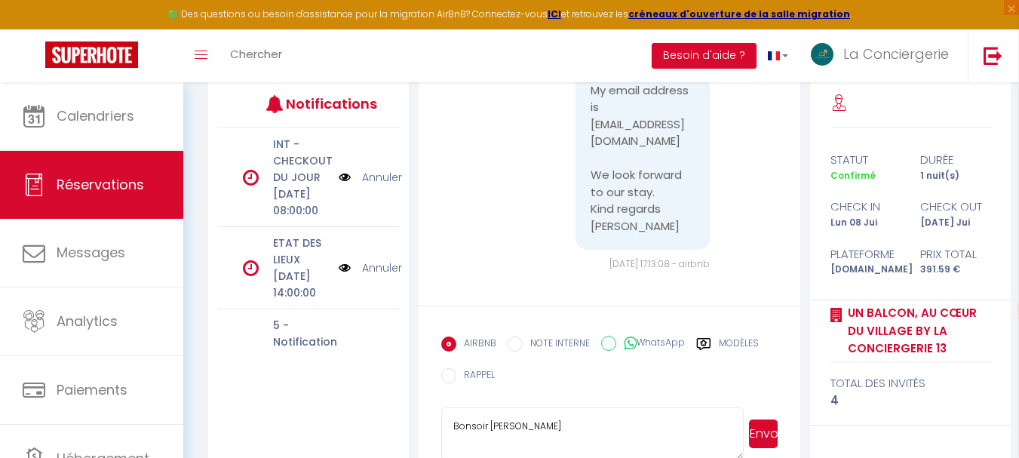
scroll to position [294, 0]
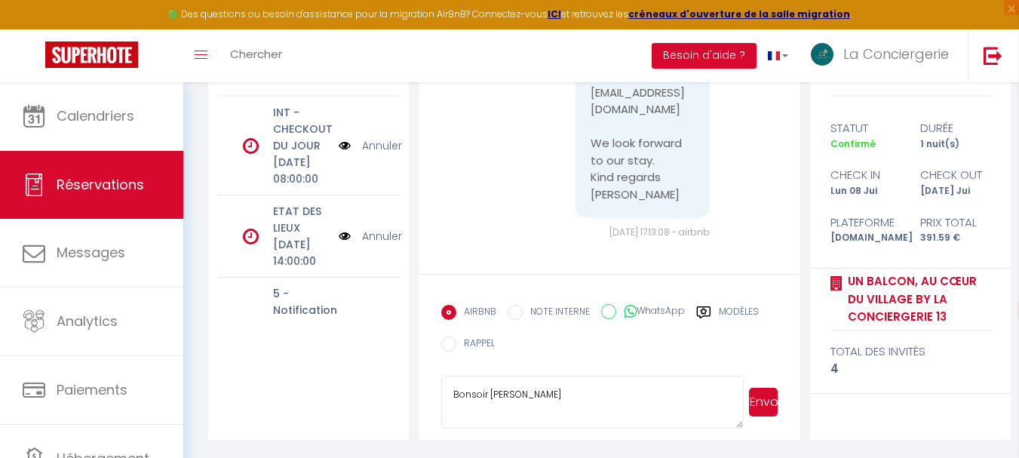
click at [546, 395] on textarea "Bonsoir [PERSON_NAME]" at bounding box center [592, 402] width 303 height 53
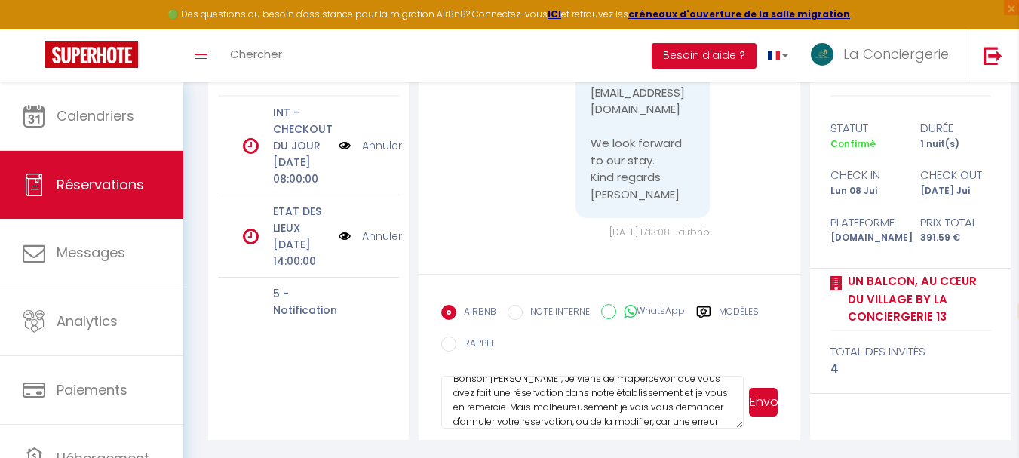
scroll to position [30, 0]
click at [560, 423] on textarea "Bonsoir [PERSON_NAME], Je viens de m'apercevoir que vous avez fait une réservat…" at bounding box center [592, 402] width 303 height 53
click at [552, 410] on textarea "Bonsoir [PERSON_NAME], Je viens de m'apercevoir que vous avez fait une réservat…" at bounding box center [592, 402] width 303 height 53
click at [666, 408] on textarea "Bonsoir [PERSON_NAME], Je viens de m'apercevoir que vous avez fait une réservat…" at bounding box center [592, 402] width 303 height 53
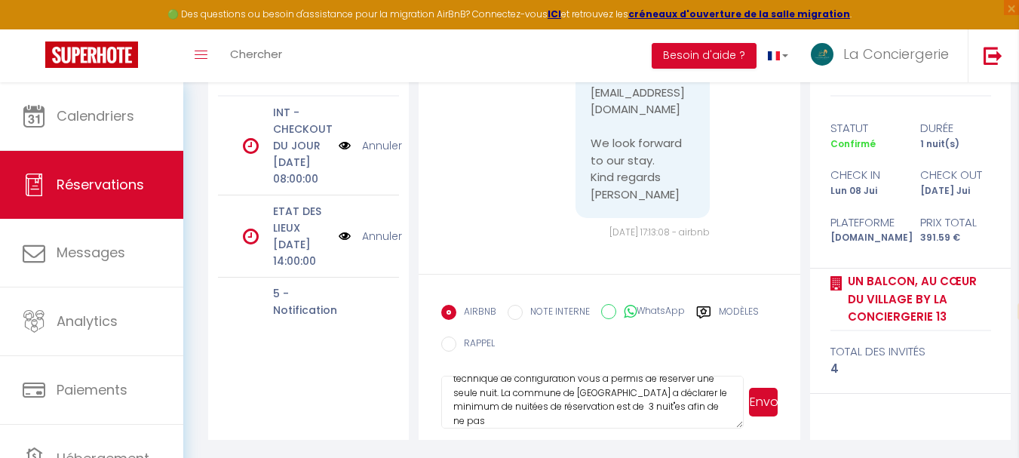
drag, startPoint x: 684, startPoint y: 406, endPoint x: 653, endPoint y: 427, distance: 36.8
click at [653, 427] on textarea "Bonsoir [PERSON_NAME], Je viens de m'apercevoir que vous avez fait une réservat…" at bounding box center [592, 402] width 303 height 53
click at [697, 407] on textarea "Bonsoir [PERSON_NAME], Je viens de m'apercevoir que vous avez fait une réservat…" at bounding box center [592, 402] width 303 height 53
click at [540, 424] on textarea "Bonsoir [PERSON_NAME], Je viens de m'apercevoir que vous avez fait une réservat…" at bounding box center [592, 402] width 303 height 53
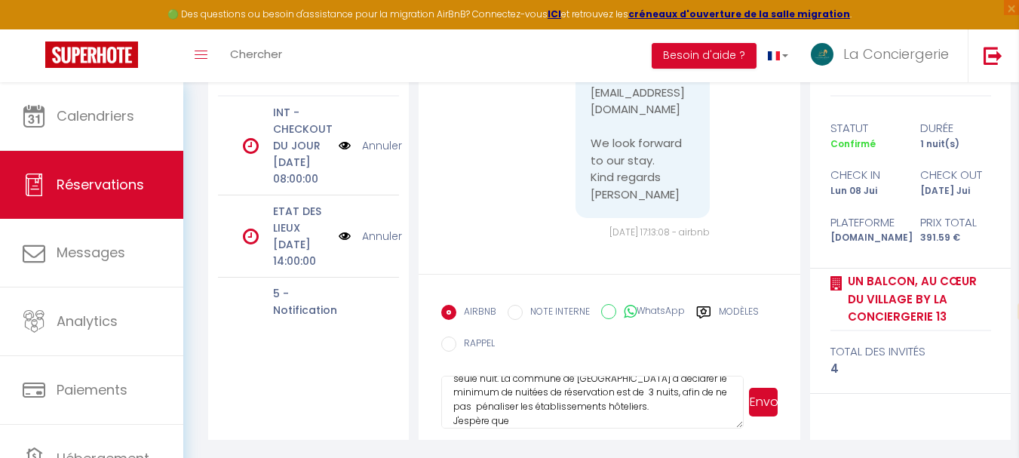
click at [524, 422] on textarea "Bonsoir [PERSON_NAME], Je viens de m'apercevoir que vous avez fait une réservat…" at bounding box center [592, 402] width 303 height 53
click at [696, 423] on textarea "Bonsoir [PERSON_NAME], Je viens de m'apercevoir que vous avez fait une réservat…" at bounding box center [592, 402] width 303 height 53
click at [678, 403] on textarea "Bonsoir [PERSON_NAME], Je viens de m'apercevoir que vous avez fait une réservat…" at bounding box center [592, 402] width 303 height 53
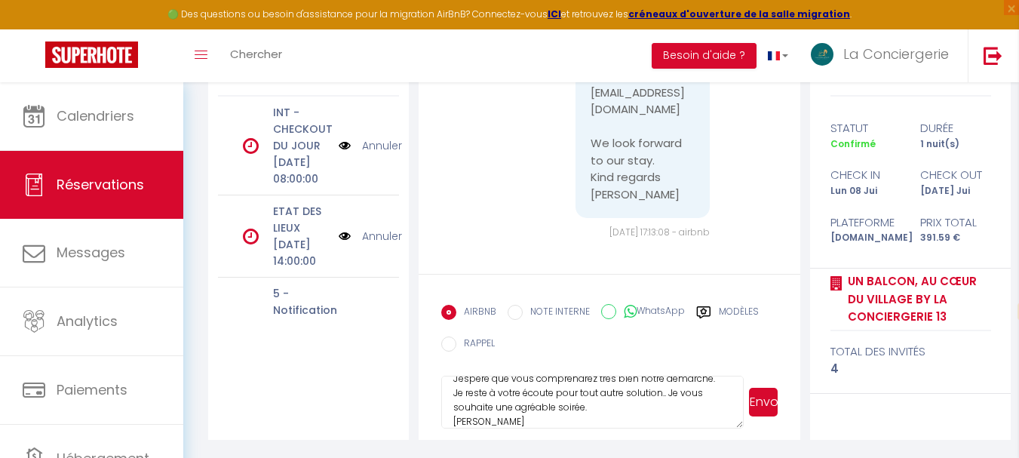
scroll to position [144, 0]
type textarea "Bonsoir [PERSON_NAME], Je viens de m'apercevoir que vous avez fait une réservat…"
click at [764, 410] on button "Envoyer" at bounding box center [763, 402] width 29 height 29
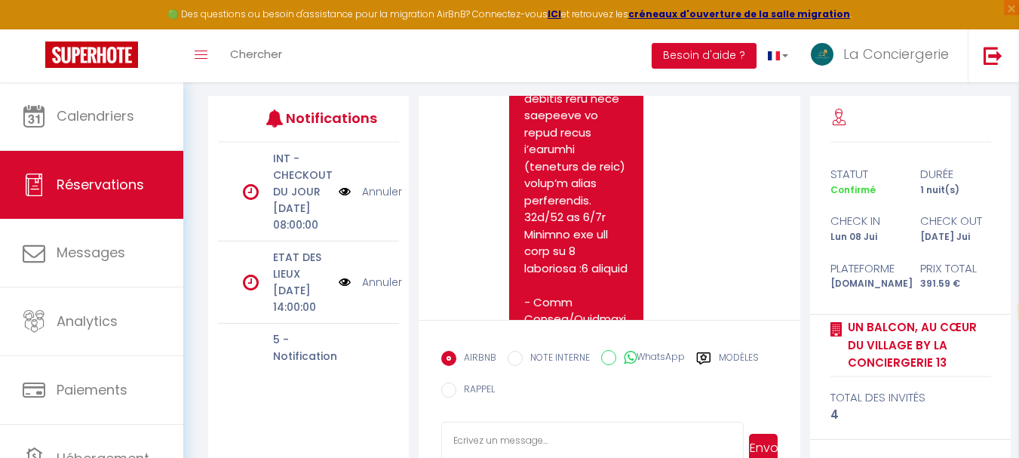
scroll to position [949, 0]
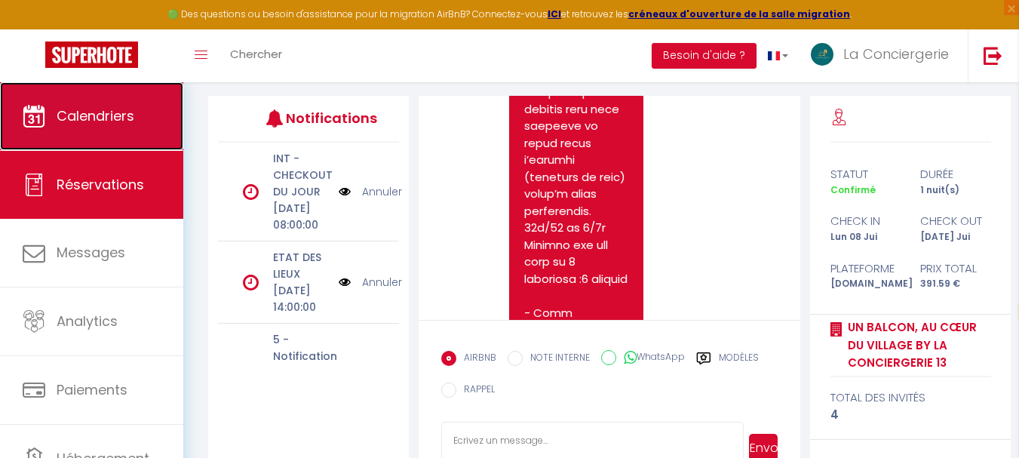
click at [99, 116] on span "Calendriers" at bounding box center [96, 115] width 78 height 19
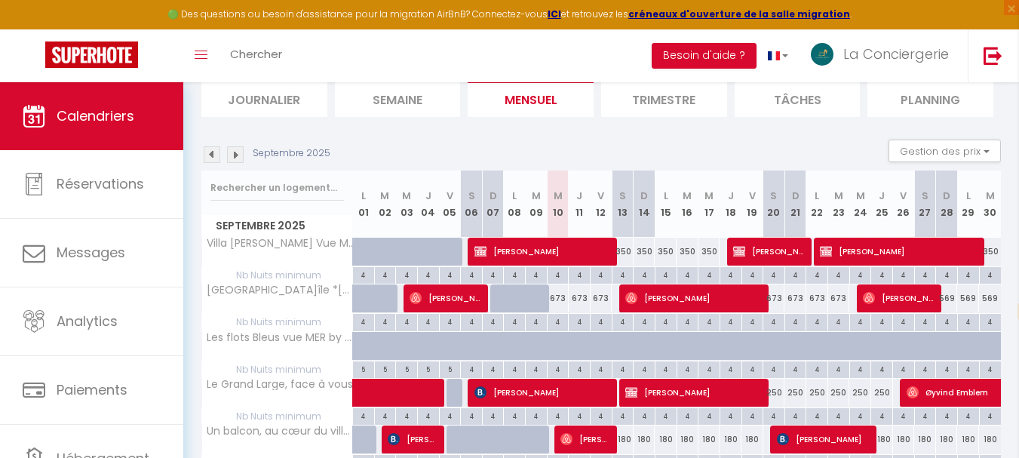
scroll to position [226, 0]
